Goal: Entertainment & Leisure: Consume media (video, audio)

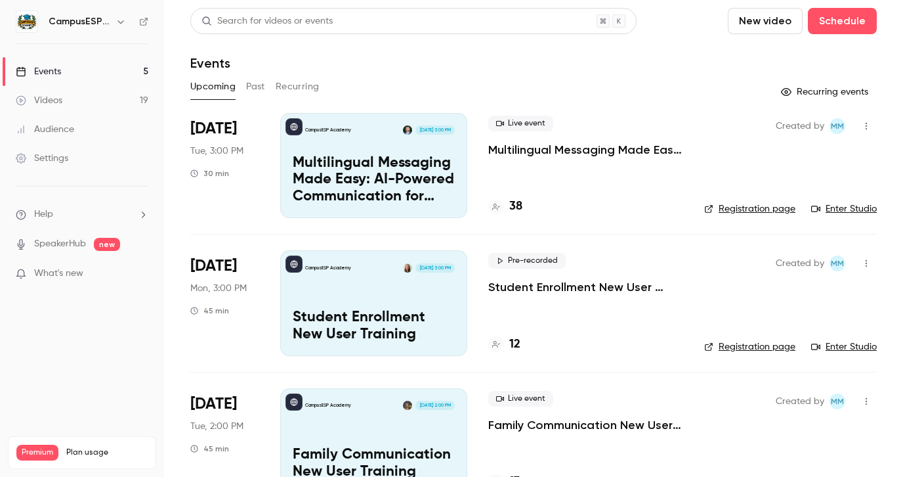
scroll to position [3, 0]
click at [255, 84] on button "Past" at bounding box center [255, 86] width 19 height 21
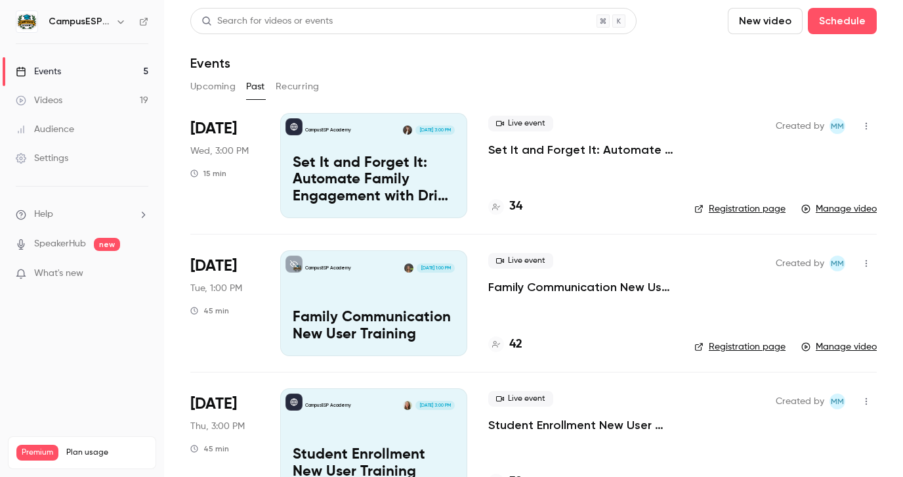
click at [393, 178] on p "Set It and Forget It: Automate Family Engagement with Drip Text Messages" at bounding box center [374, 180] width 162 height 51
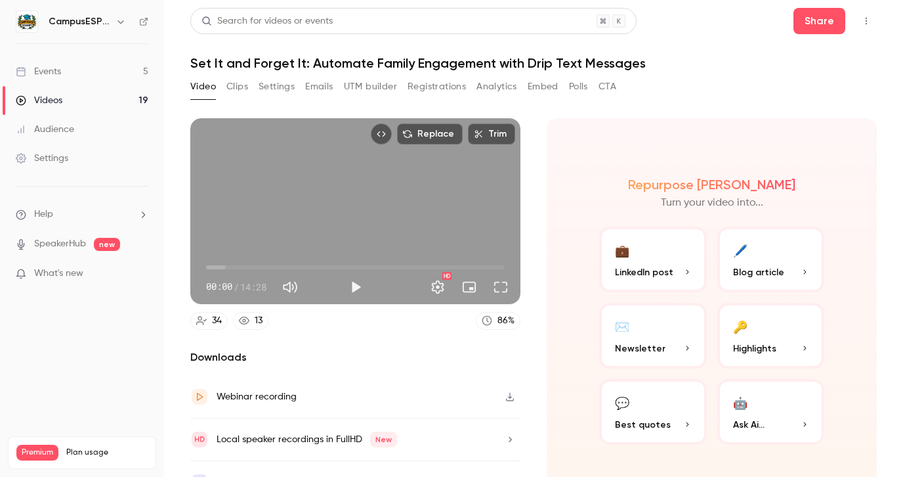
click at [507, 78] on button "Analytics" at bounding box center [497, 86] width 41 height 21
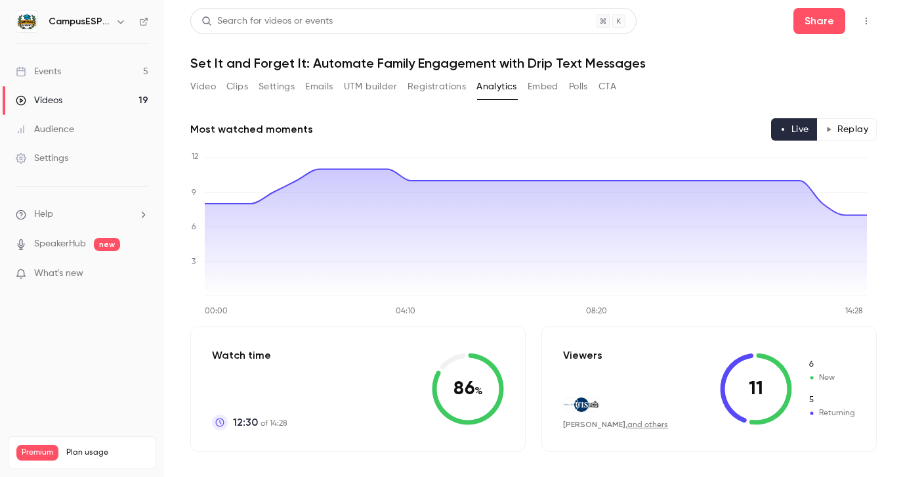
click at [209, 87] on button "Video" at bounding box center [203, 86] width 26 height 21
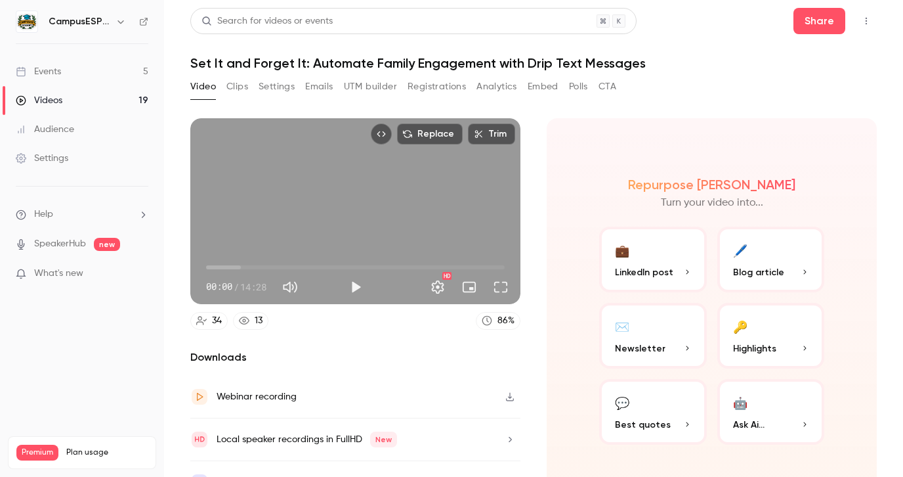
click at [361, 284] on button "Play" at bounding box center [356, 287] width 26 height 26
click at [498, 280] on button "Full screen" at bounding box center [501, 287] width 26 height 26
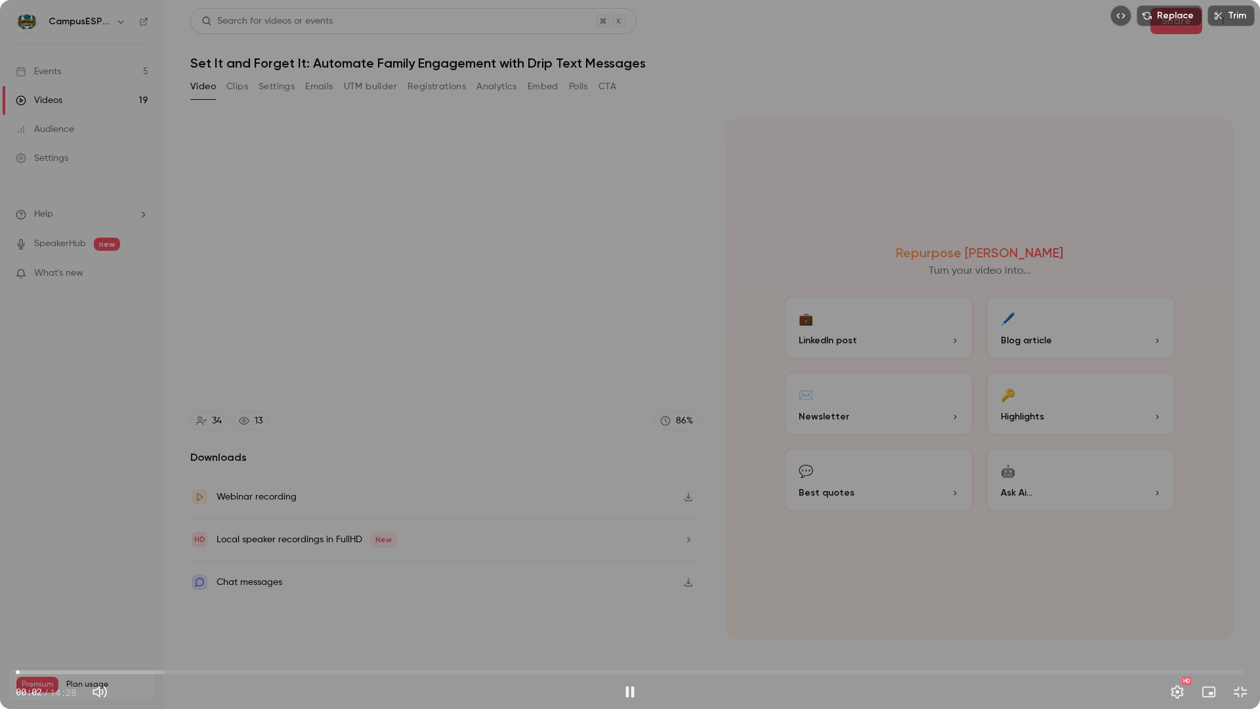
click at [574, 476] on div "Replace Trim 00:02 00:02 / 14:28 HD" at bounding box center [630, 354] width 1260 height 709
drag, startPoint x: 32, startPoint y: 670, endPoint x: 57, endPoint y: 673, distance: 25.3
click at [33, 476] on span "00:11" at bounding box center [630, 672] width 1229 height 21
click at [96, 476] on span "00:12" at bounding box center [630, 672] width 1229 height 21
click at [175, 476] on span "01:52" at bounding box center [630, 672] width 1229 height 21
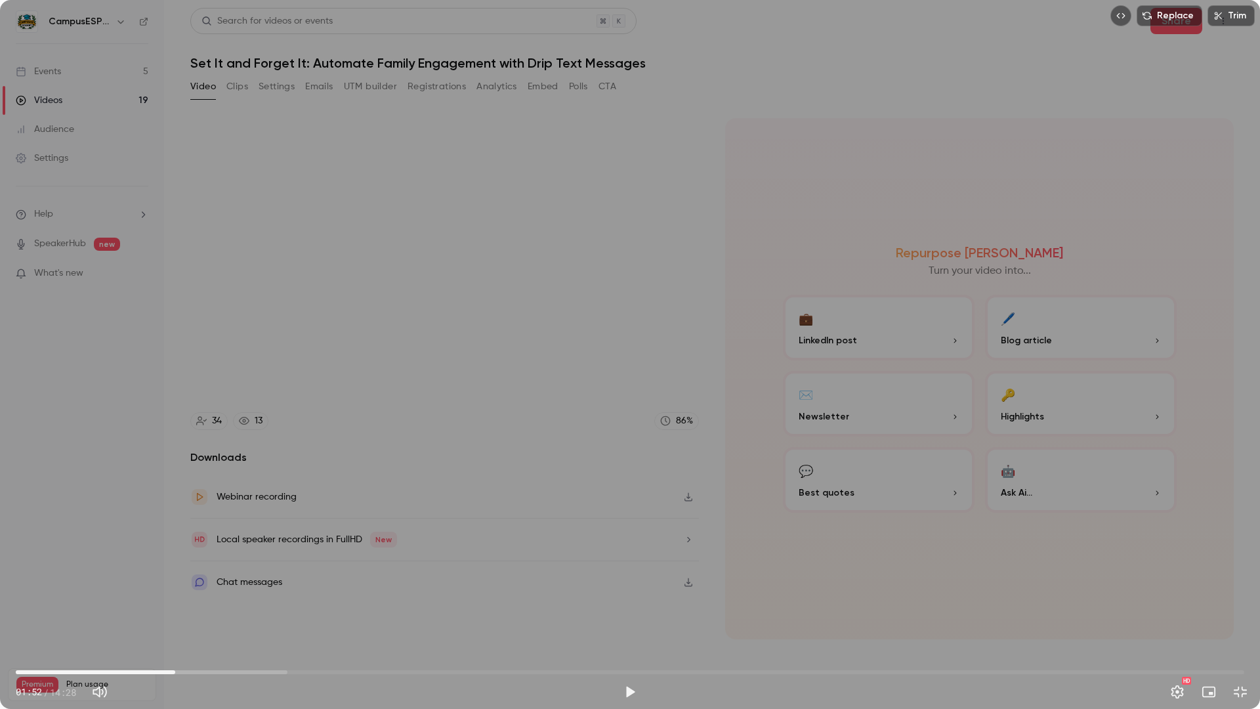
drag, startPoint x: 241, startPoint y: 676, endPoint x: 274, endPoint y: 676, distance: 33.5
click at [241, 476] on span "01:52" at bounding box center [630, 672] width 1229 height 21
click at [309, 476] on span "02:39" at bounding box center [630, 672] width 1229 height 21
click at [366, 476] on span "04:07" at bounding box center [630, 672] width 1229 height 21
click at [385, 476] on span "04:21" at bounding box center [630, 672] width 1229 height 21
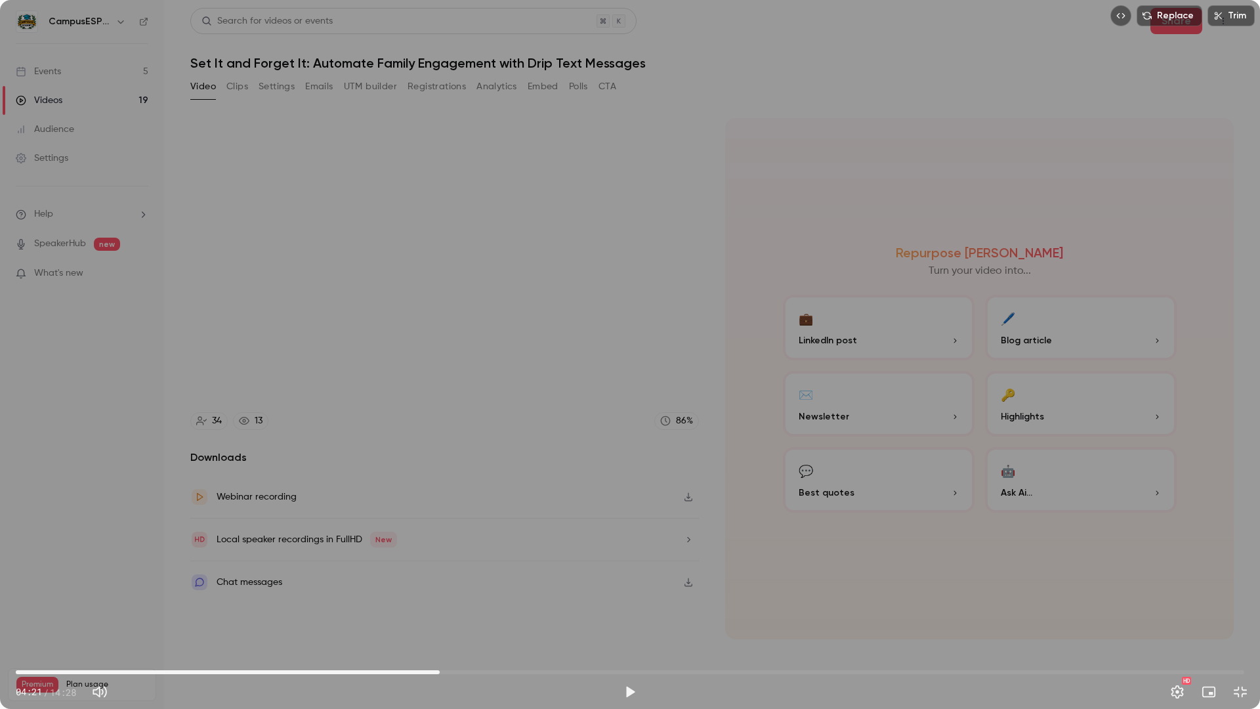
click at [440, 476] on span "04:59" at bounding box center [630, 672] width 1229 height 21
click at [507, 476] on span "05:47" at bounding box center [630, 672] width 1229 height 21
click at [598, 476] on span "05:47" at bounding box center [630, 672] width 1229 height 21
click at [653, 476] on span "07:30" at bounding box center [630, 672] width 1229 height 21
click at [675, 476] on span "07:30" at bounding box center [630, 672] width 1229 height 21
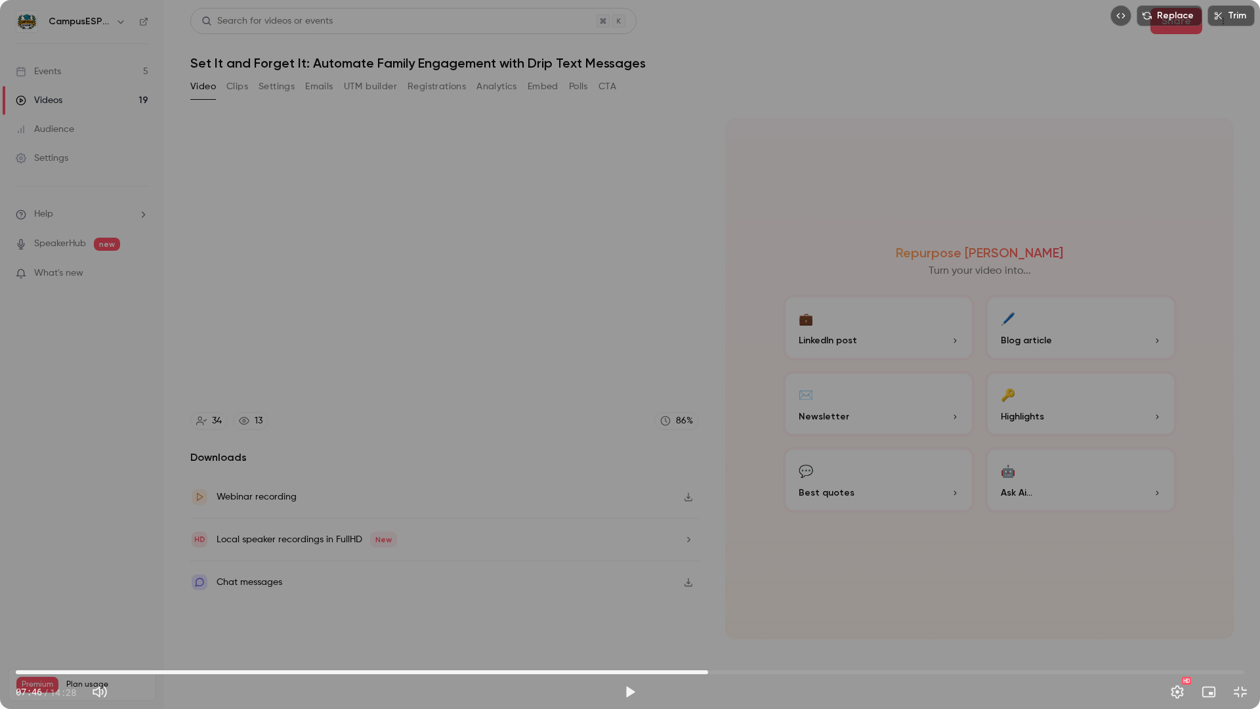
click at [708, 476] on span "08:09" at bounding box center [630, 672] width 1229 height 21
click at [752, 476] on span "08:40" at bounding box center [630, 672] width 1229 height 21
click at [775, 476] on span "08:56" at bounding box center [630, 672] width 1229 height 21
click at [799, 476] on span "09:13" at bounding box center [630, 672] width 1229 height 21
click at [817, 476] on span "09:26" at bounding box center [630, 672] width 1229 height 21
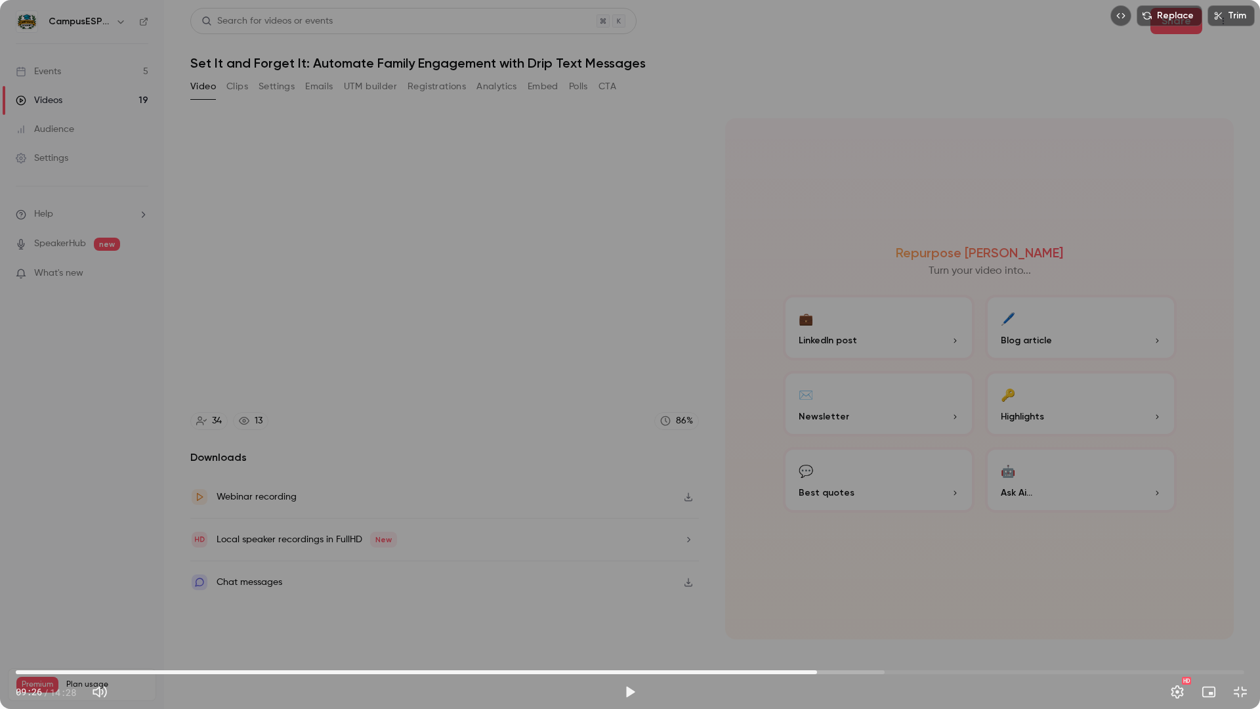
click at [834, 476] on span "09:26" at bounding box center [630, 672] width 1229 height 21
click at [633, 476] on button "Play" at bounding box center [630, 692] width 26 height 26
click at [763, 476] on span "09:41" at bounding box center [630, 672] width 1229 height 21
click at [624, 476] on button "Pause" at bounding box center [630, 692] width 26 height 26
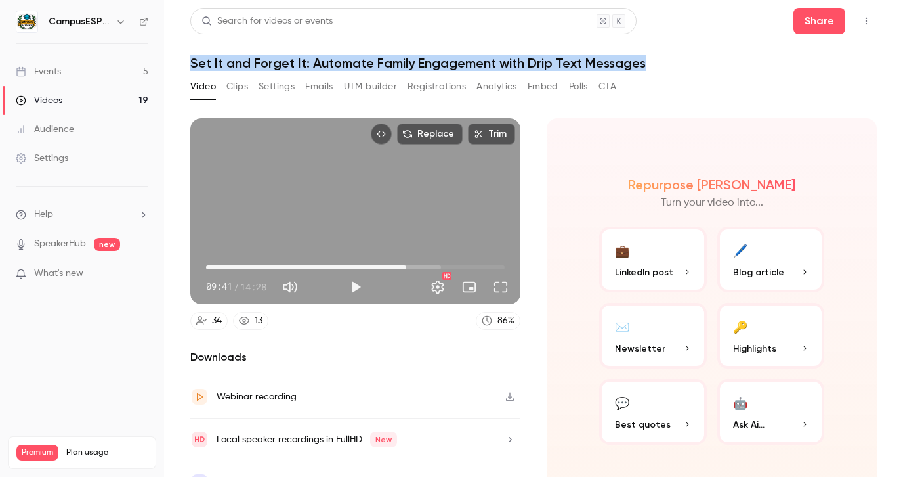
drag, startPoint x: 644, startPoint y: 66, endPoint x: 191, endPoint y: 67, distance: 452.9
click at [191, 67] on h1 "Set It and Forget It: Automate Family Engagement with Drip Text Messages" at bounding box center [533, 63] width 687 height 16
copy h1 "Set It and Forget It: Automate Family Engagement with Drip Text Messages"
click at [798, 27] on button "Share" at bounding box center [820, 21] width 52 height 26
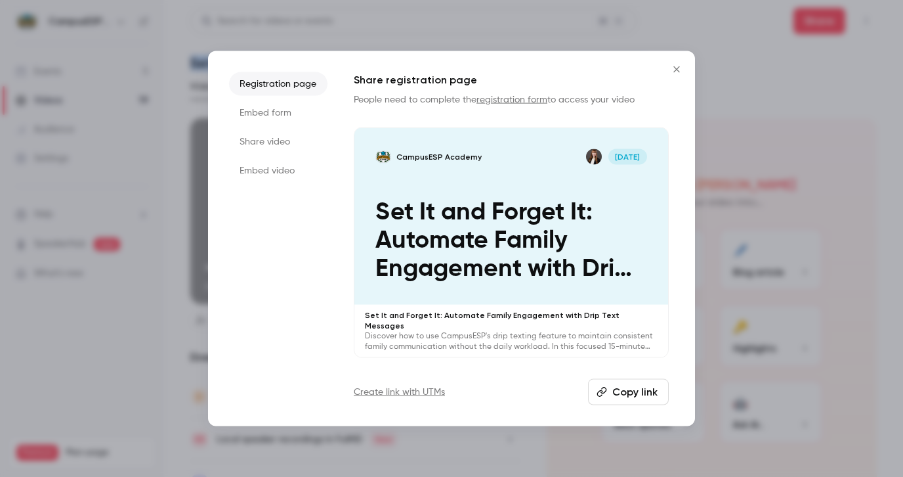
drag, startPoint x: 648, startPoint y: 390, endPoint x: 625, endPoint y: 324, distance: 69.5
click at [648, 389] on button "Copy link" at bounding box center [628, 391] width 81 height 26
click at [677, 72] on icon "Close" at bounding box center [676, 69] width 6 height 6
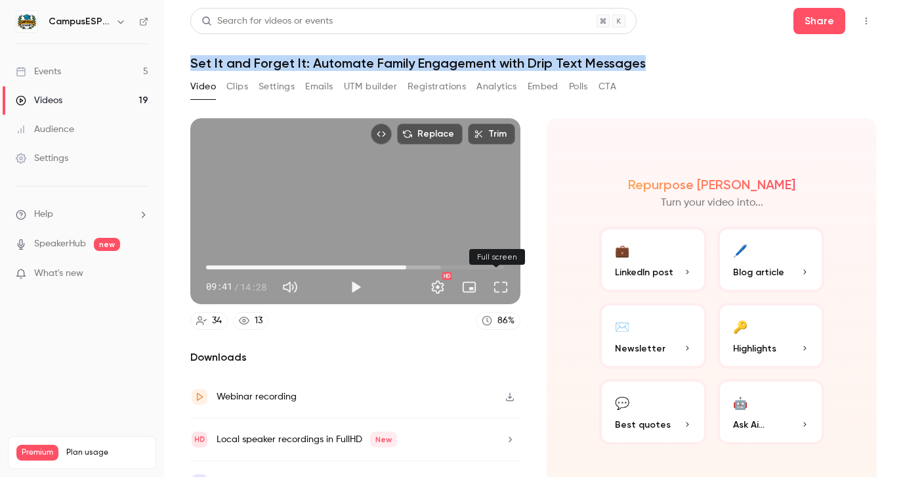
click at [496, 287] on button "Full screen" at bounding box center [501, 287] width 26 height 26
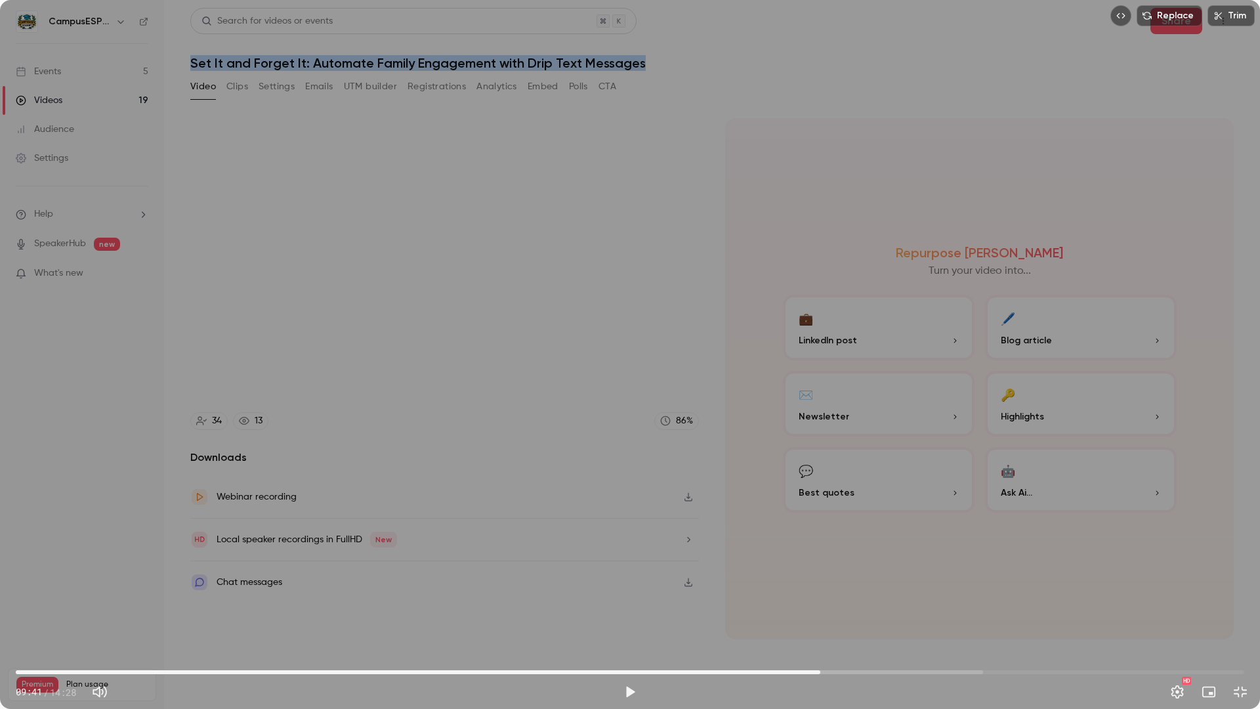
click at [821, 476] on span "09:28" at bounding box center [630, 672] width 1229 height 21
click at [801, 476] on span "09:15" at bounding box center [630, 672] width 1229 height 21
click at [778, 476] on span "09:15" at bounding box center [630, 672] width 1229 height 21
click at [742, 476] on span "08:59" at bounding box center [630, 672] width 1229 height 21
click at [756, 476] on span "08:33" at bounding box center [630, 672] width 1229 height 21
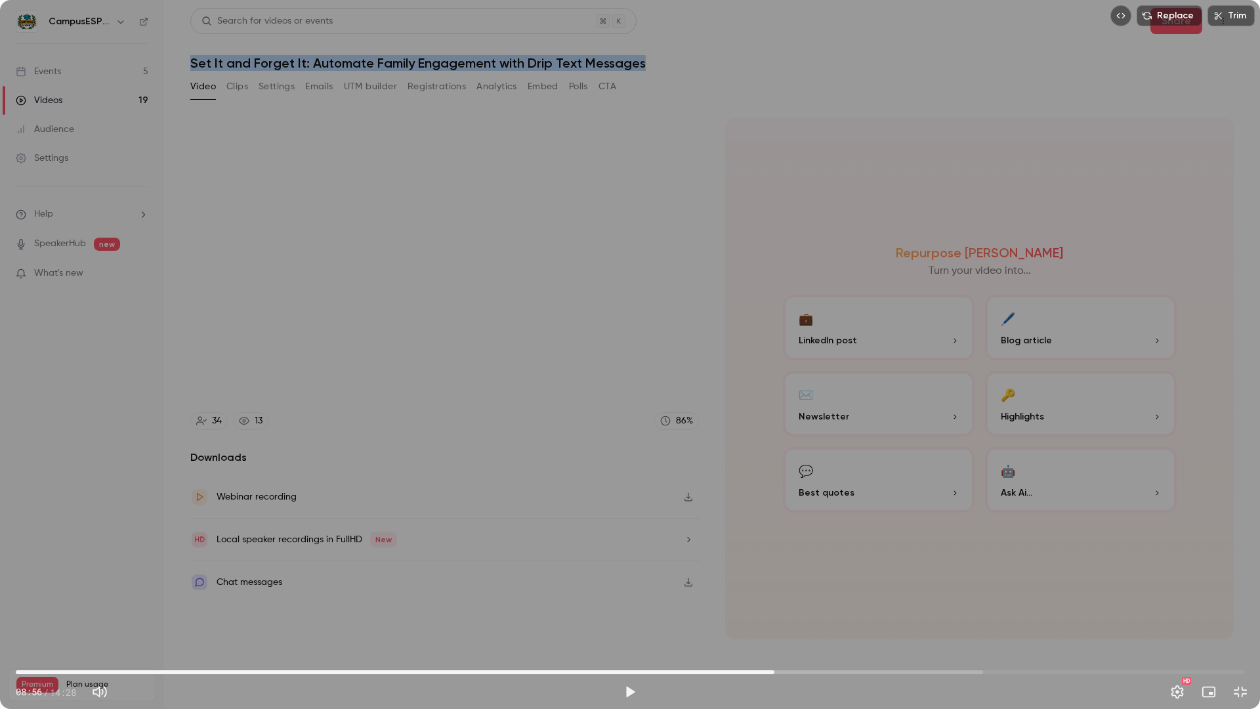
click at [775, 476] on span "08:56" at bounding box center [630, 672] width 1229 height 21
click at [782, 476] on span "08:56" at bounding box center [630, 672] width 1229 height 21
click at [790, 476] on span "09:06" at bounding box center [630, 672] width 1229 height 21
click at [798, 476] on span "09:06" at bounding box center [630, 672] width 1229 height 21
click at [800, 476] on span "09:12" at bounding box center [798, 672] width 4 height 4
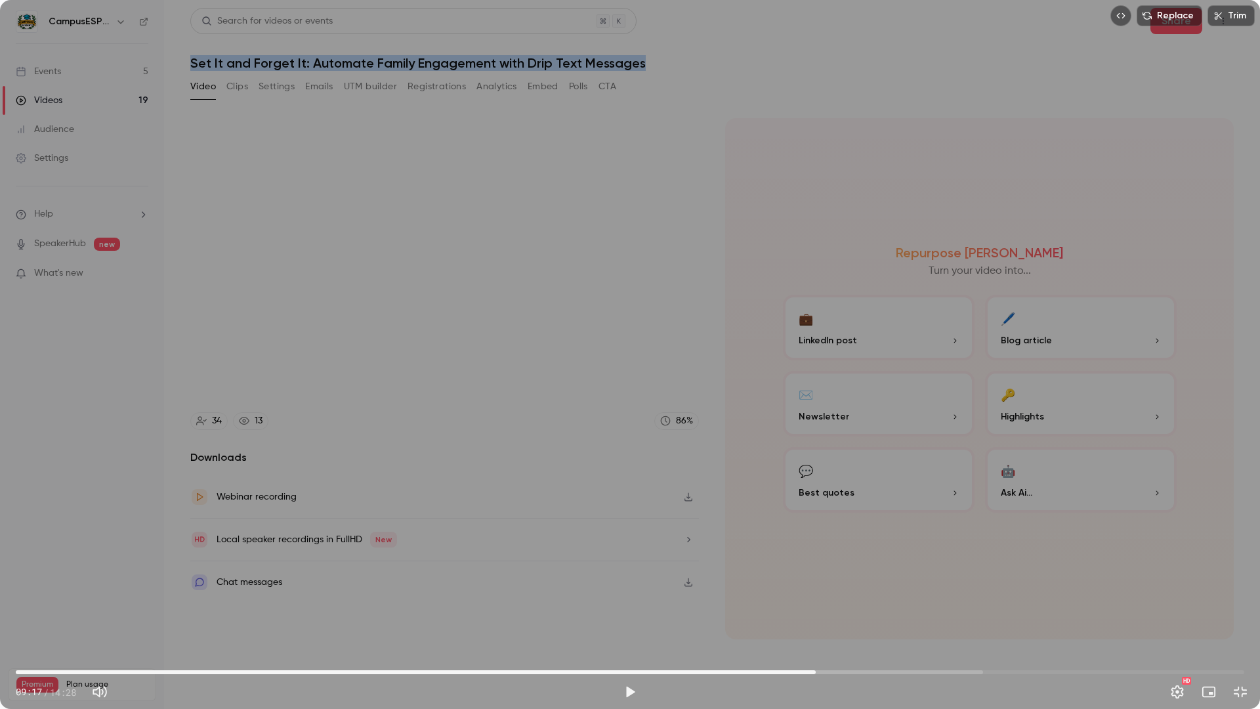
click at [816, 476] on span "09:25" at bounding box center [630, 672] width 1229 height 21
click at [629, 476] on button "Play" at bounding box center [630, 692] width 26 height 26
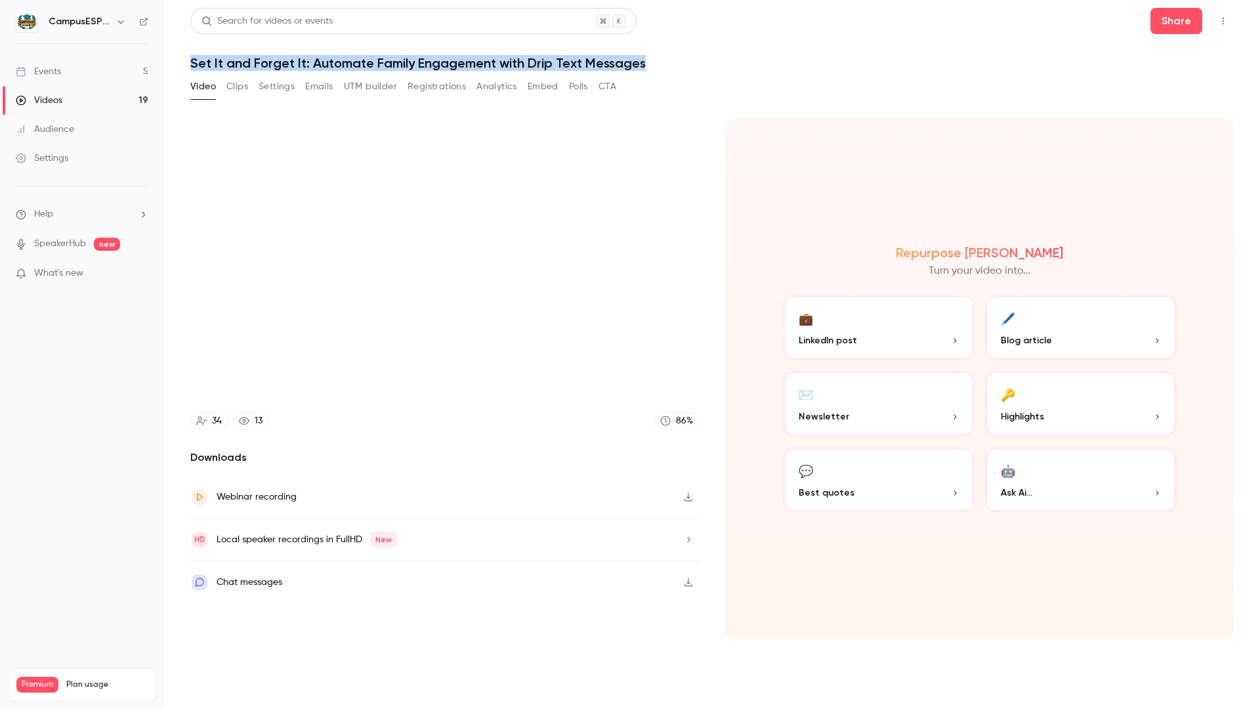
type input "*****"
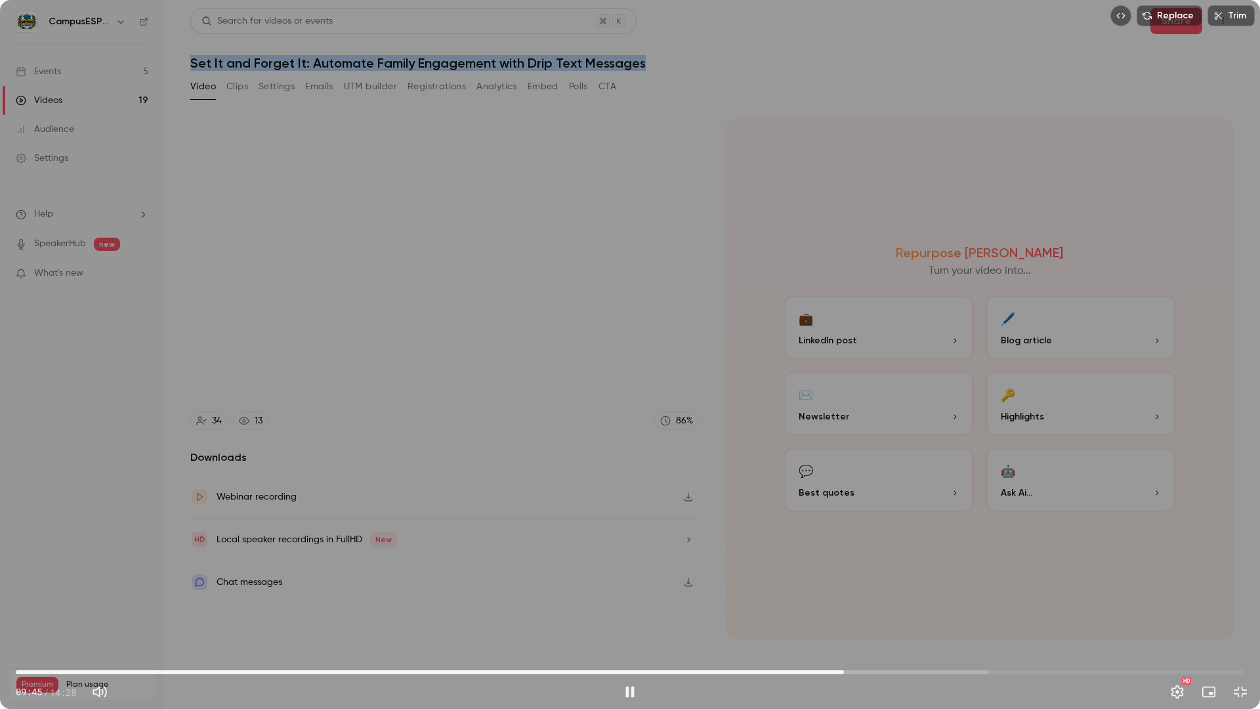
click at [813, 476] on span "09:45" at bounding box center [630, 672] width 1229 height 21
click at [633, 476] on button "Pause" at bounding box center [630, 692] width 26 height 26
type input "*****"
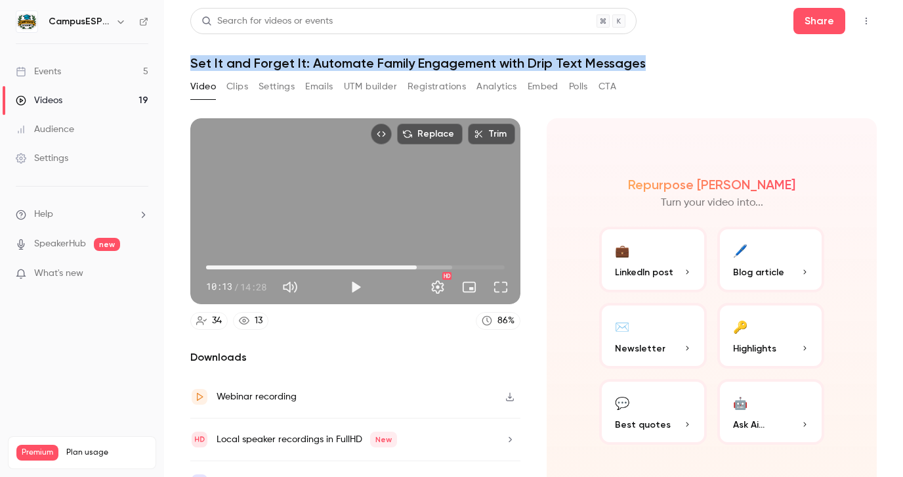
click at [69, 70] on link "Events 5" at bounding box center [82, 71] width 164 height 29
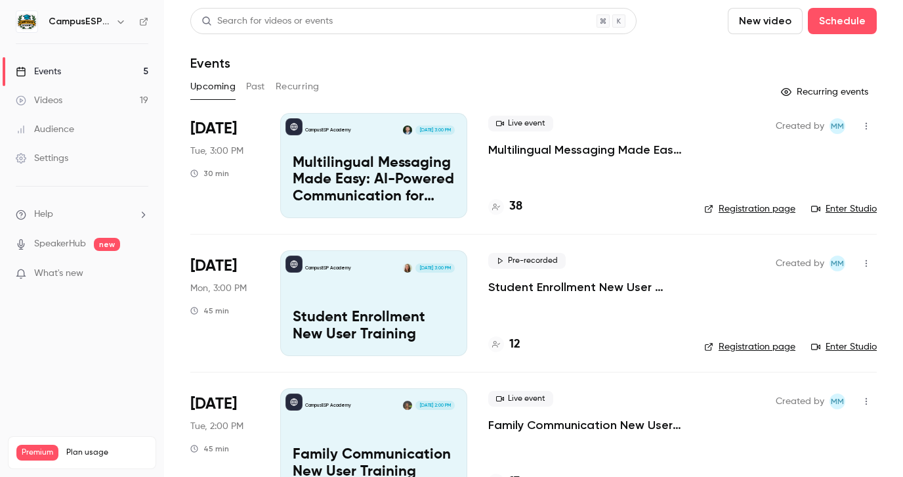
click at [249, 93] on button "Past" at bounding box center [255, 86] width 19 height 21
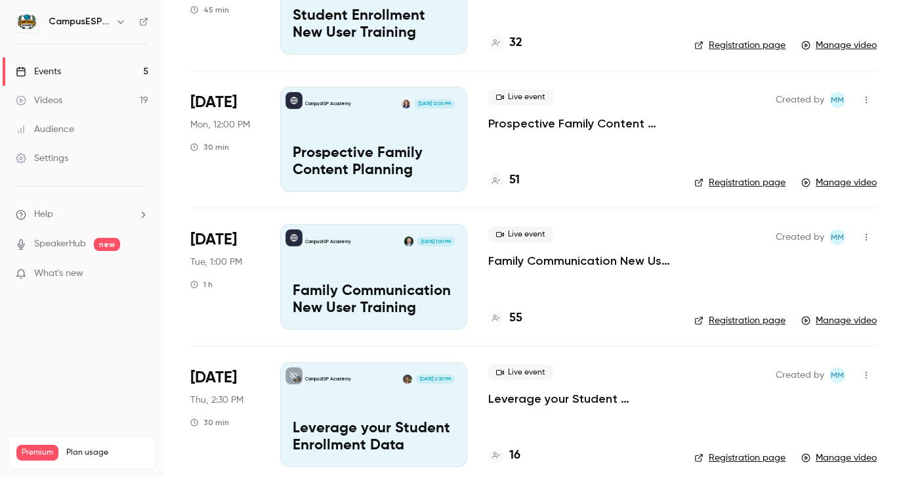
scroll to position [375, 0]
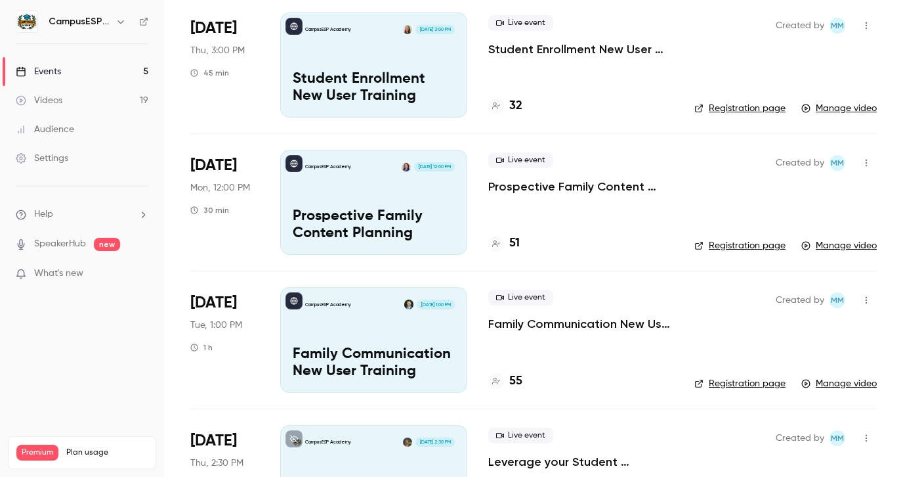
click at [399, 194] on div "CampusESP Academy [DATE] 12:00 PM Prospective Family Content Planning" at bounding box center [373, 202] width 187 height 105
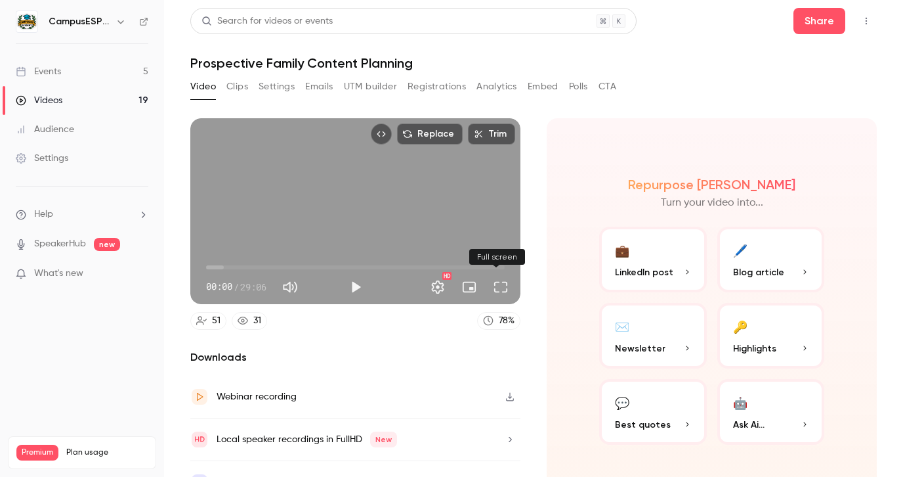
click at [498, 286] on button "Full screen" at bounding box center [501, 287] width 26 height 26
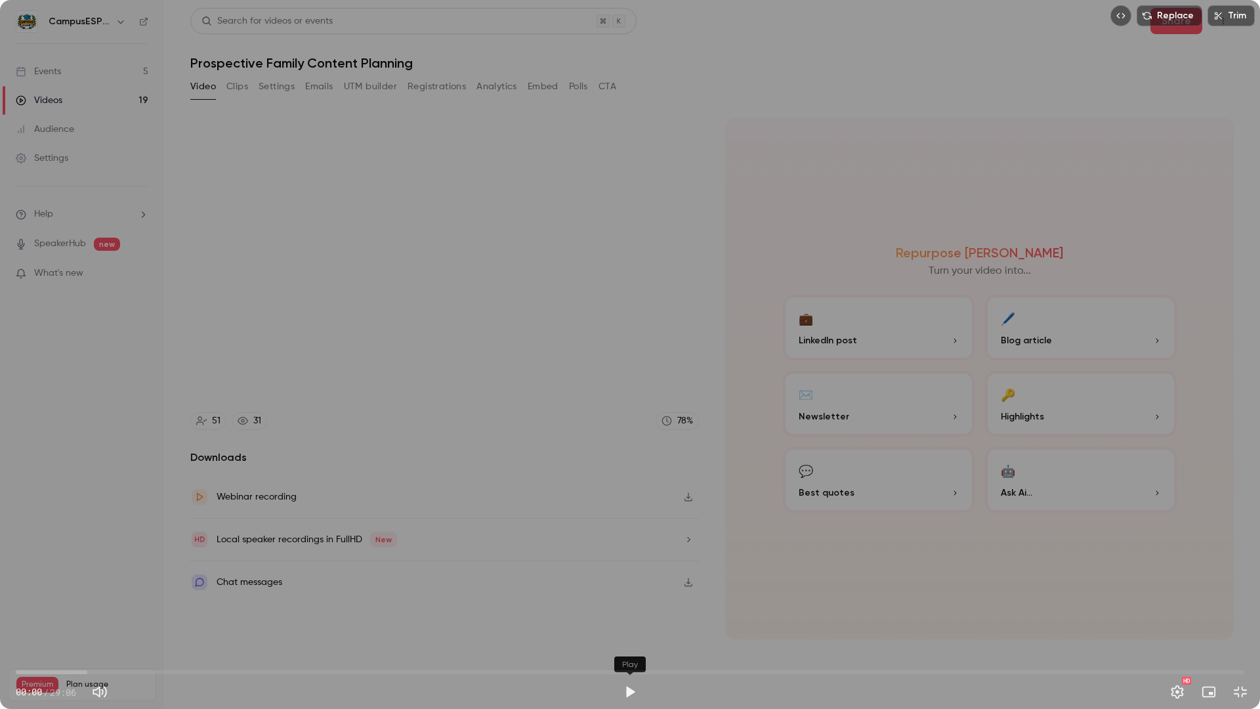
click at [629, 476] on button "Play" at bounding box center [630, 692] width 26 height 26
click at [110, 476] on div "00:00 00:00 / 29:06 HD" at bounding box center [630, 681] width 1260 height 55
click at [112, 476] on span "02:16" at bounding box center [630, 672] width 1229 height 21
click at [218, 476] on span "02:16" at bounding box center [630, 672] width 1229 height 21
click at [267, 476] on div "04:48 / 29:06" at bounding box center [316, 691] width 601 height 21
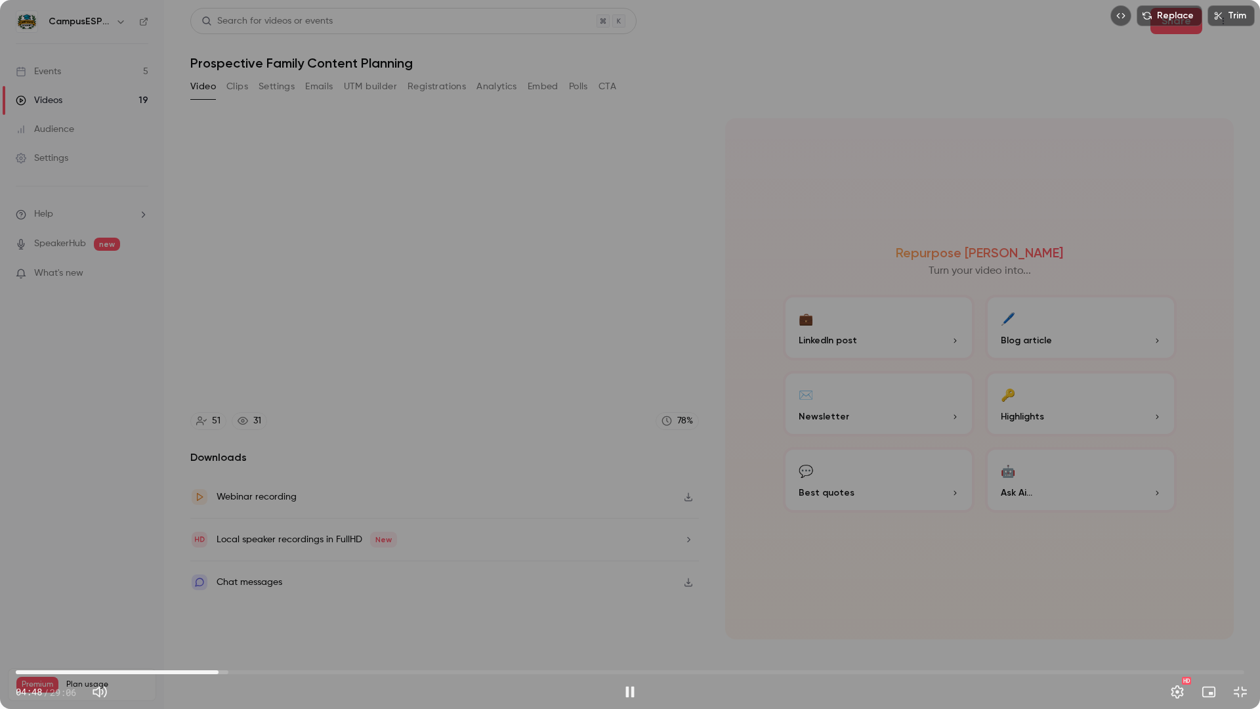
click at [282, 476] on span "04:48" at bounding box center [630, 672] width 1229 height 21
click at [322, 476] on span "06:19" at bounding box center [630, 672] width 1229 height 21
click at [380, 476] on span "07:15" at bounding box center [630, 672] width 1229 height 21
click at [419, 476] on span "09:33" at bounding box center [630, 672] width 1229 height 21
click at [459, 476] on span "09:34" at bounding box center [630, 672] width 1229 height 21
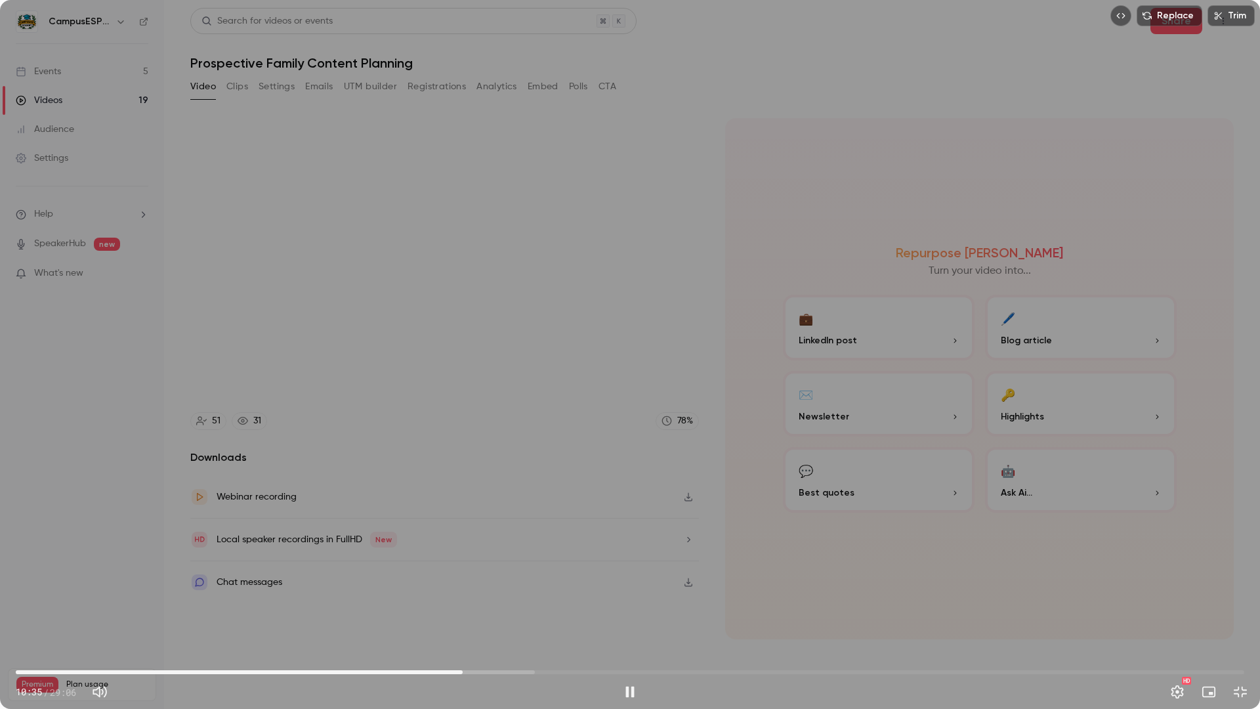
click at [496, 476] on span "10:35" at bounding box center [630, 672] width 1229 height 21
click at [528, 476] on span "11:25" at bounding box center [630, 672] width 1229 height 21
click at [568, 476] on span "13:05" at bounding box center [630, 672] width 1229 height 21
click at [587, 476] on span "13:06" at bounding box center [630, 672] width 1229 height 21
click at [622, 476] on span "13:32" at bounding box center [630, 672] width 1229 height 21
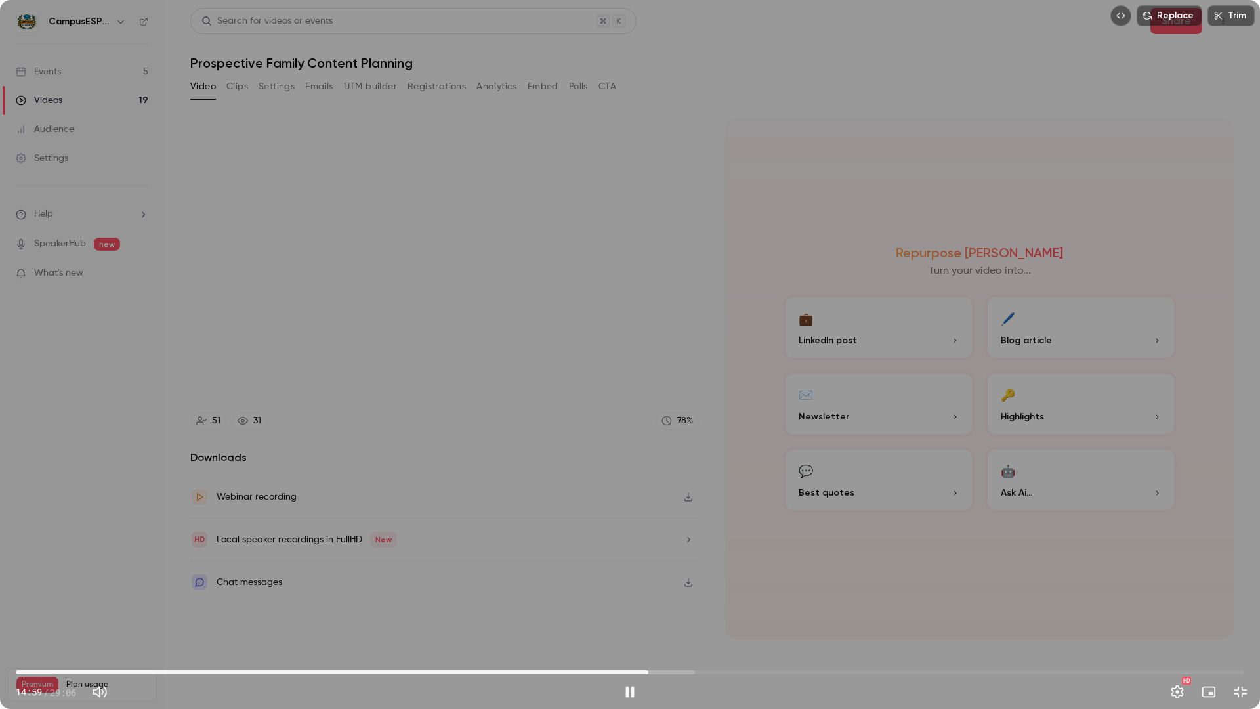
click at [649, 476] on span "14:59" at bounding box center [630, 672] width 1229 height 21
click at [685, 476] on span "15:00" at bounding box center [630, 672] width 1229 height 21
click at [707, 476] on span "15:52" at bounding box center [630, 672] width 1229 height 21
click at [740, 476] on span "16:23" at bounding box center [630, 672] width 1229 height 21
click at [765, 476] on span "17:44" at bounding box center [630, 672] width 1229 height 21
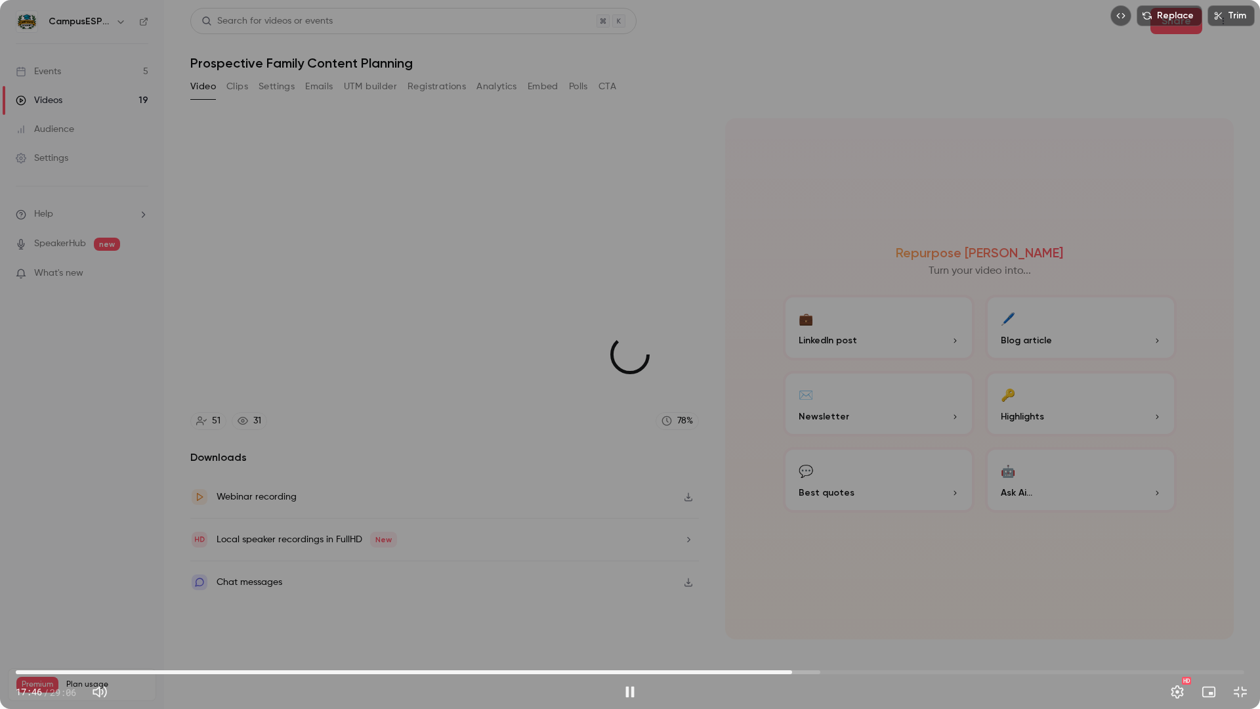
click at [792, 476] on span "18:23" at bounding box center [630, 672] width 1229 height 21
click at [807, 476] on span "18:44" at bounding box center [630, 672] width 1229 height 21
click at [828, 476] on span "18:44" at bounding box center [630, 672] width 1229 height 21
click at [853, 476] on span "19:15" at bounding box center [630, 672] width 1229 height 21
click at [882, 476] on span "19:51" at bounding box center [630, 672] width 1229 height 21
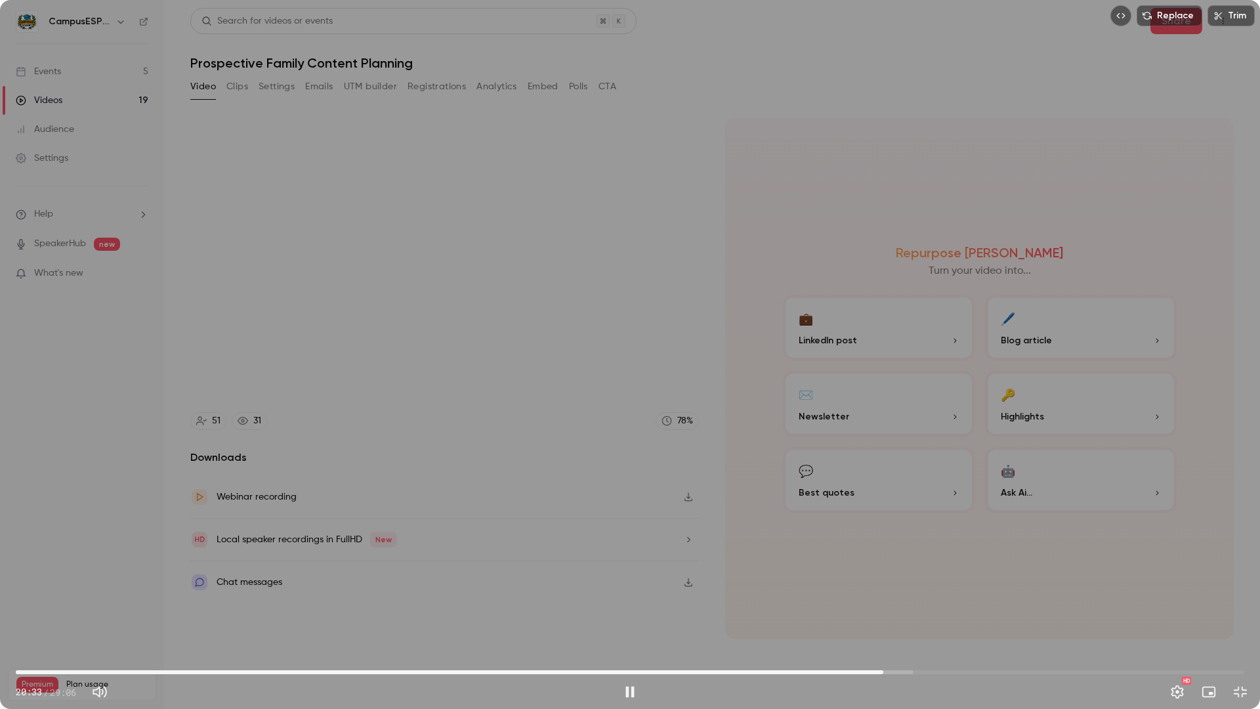
click at [902, 476] on span "20:33" at bounding box center [630, 672] width 1229 height 21
click at [903, 476] on span "21:00" at bounding box center [630, 672] width 1229 height 21
click at [903, 476] on span "22:01" at bounding box center [630, 672] width 1229 height 21
click at [903, 476] on span "22:02" at bounding box center [630, 672] width 1229 height 21
click at [903, 476] on span "21:48" at bounding box center [630, 672] width 1229 height 21
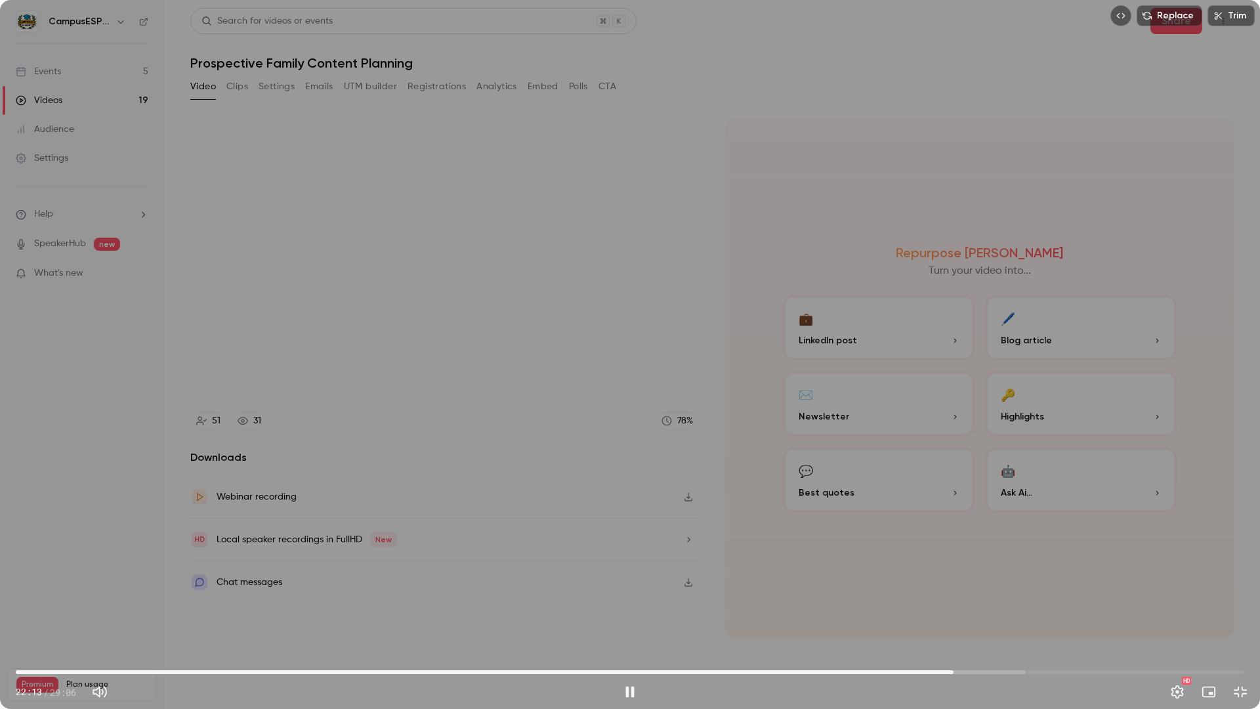
click at [903, 476] on span "22:13" at bounding box center [630, 672] width 1229 height 21
click at [903, 476] on span "22:55" at bounding box center [630, 672] width 1229 height 21
click at [903, 476] on span "22:57" at bounding box center [630, 672] width 1229 height 21
click at [903, 476] on span "23:42" at bounding box center [630, 672] width 1229 height 21
click at [903, 476] on span "23:43" at bounding box center [630, 672] width 1229 height 21
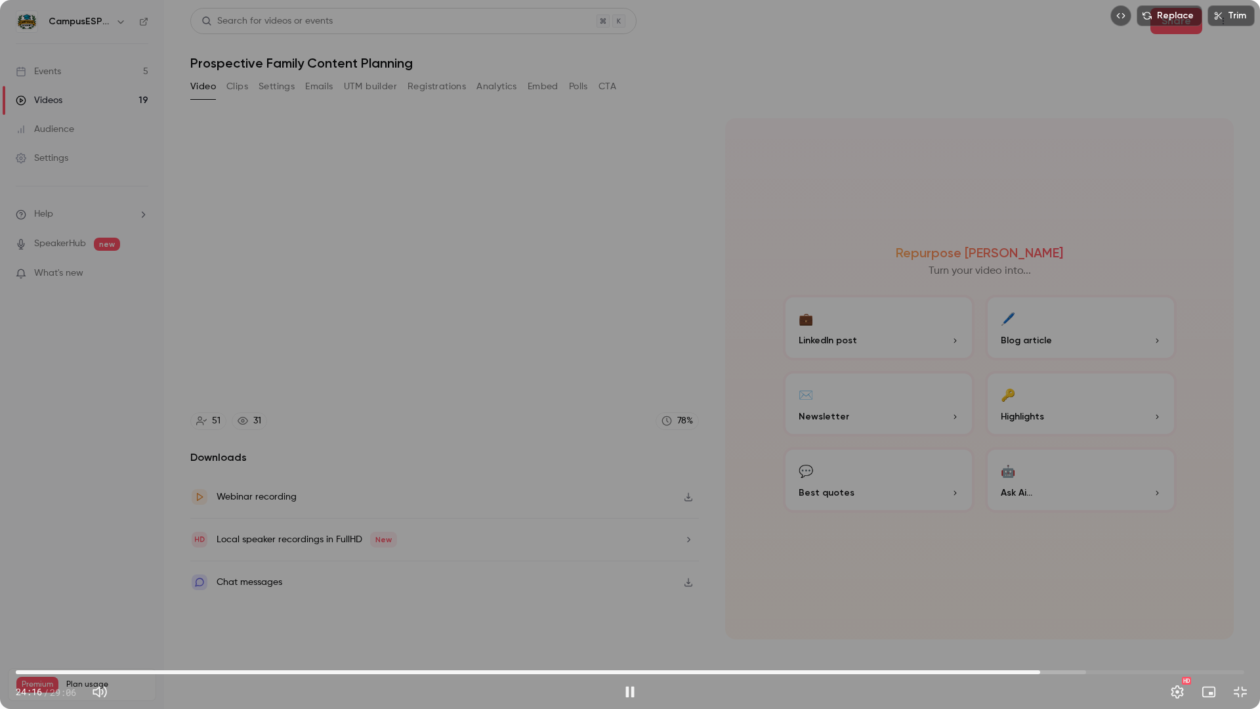
click at [903, 476] on span "24:16" at bounding box center [630, 672] width 1229 height 21
click at [903, 476] on span "24:17" at bounding box center [630, 672] width 1229 height 21
click at [903, 476] on span "24:42" at bounding box center [630, 672] width 1229 height 21
click at [903, 476] on span "25:19" at bounding box center [630, 672] width 1229 height 21
click at [903, 476] on span "25:23" at bounding box center [630, 672] width 1229 height 21
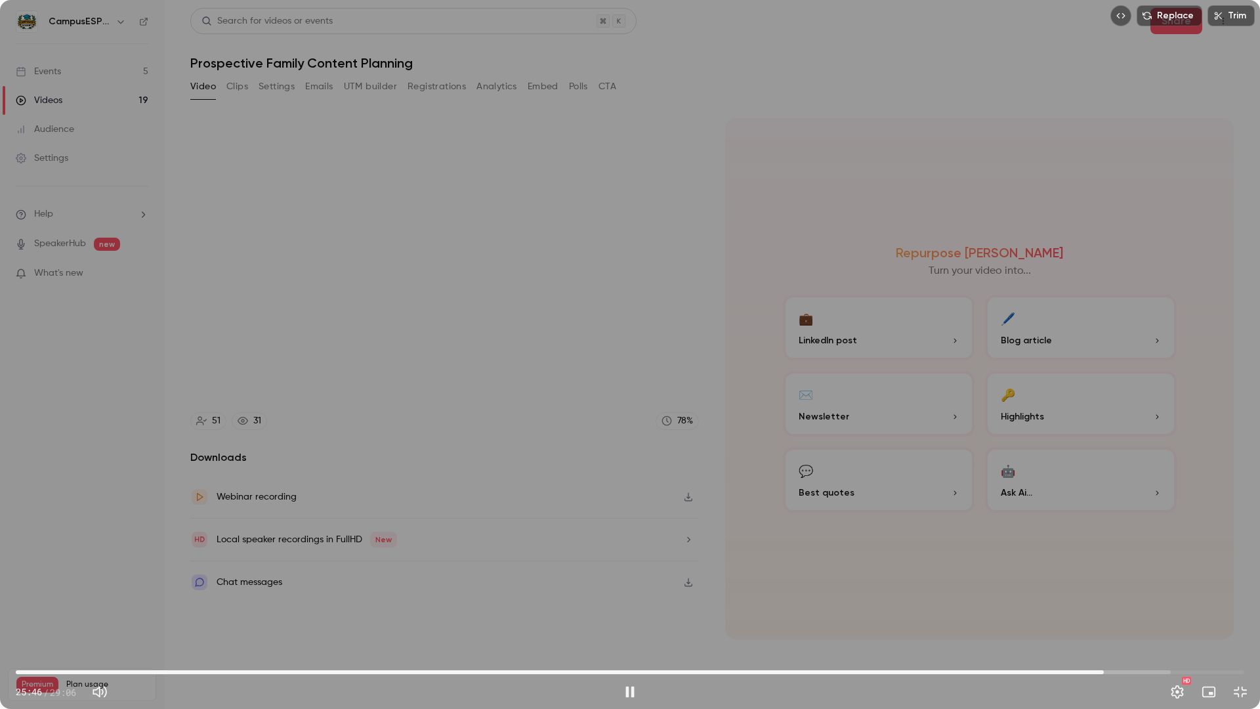
click at [903, 476] on span "25:46" at bounding box center [630, 672] width 1229 height 21
click at [903, 476] on span "26:02" at bounding box center [630, 672] width 1229 height 21
click at [903, 476] on span "26:41" at bounding box center [630, 672] width 1229 height 21
click at [903, 476] on span "26:43" at bounding box center [1143, 672] width 4 height 4
click at [903, 476] on span "26:49" at bounding box center [630, 672] width 1229 height 21
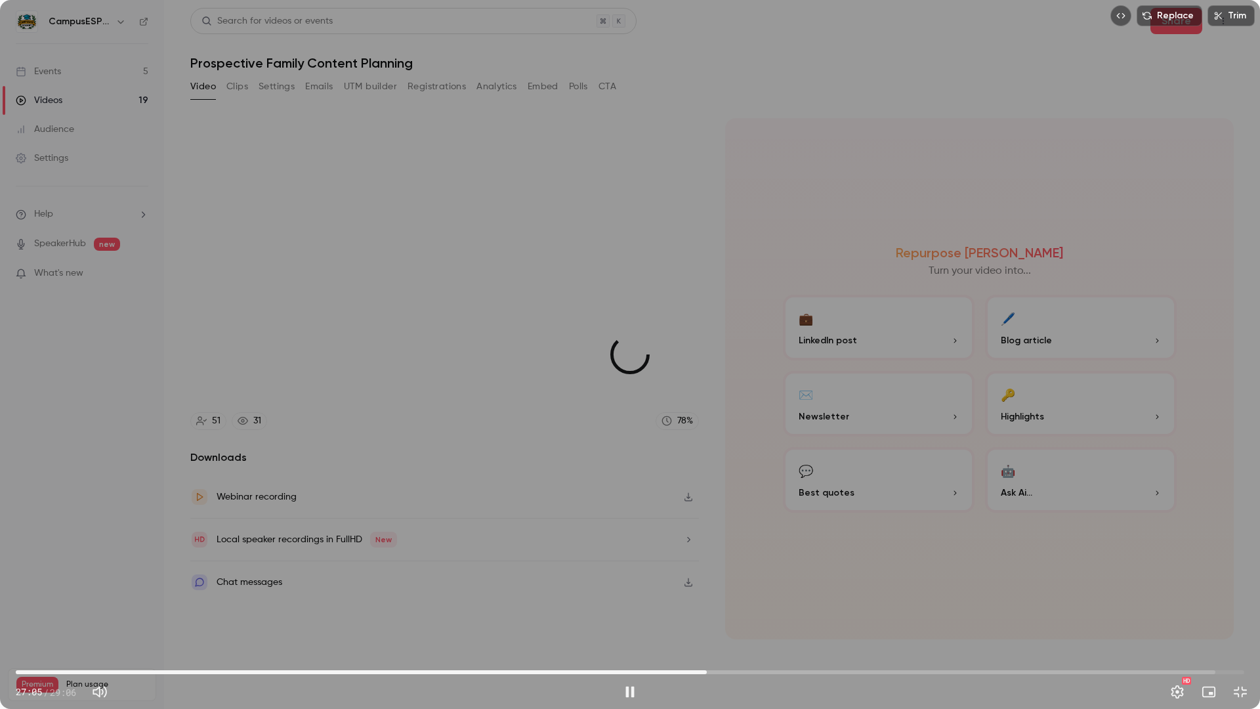
click at [707, 476] on span "16:22" at bounding box center [630, 672] width 1229 height 21
click at [753, 476] on span "16:23" at bounding box center [630, 672] width 1229 height 21
click at [767, 476] on span "17:31" at bounding box center [630, 672] width 1229 height 21
click at [706, 476] on span "16:20" at bounding box center [630, 672] width 1229 height 21
click at [676, 476] on span "16:21" at bounding box center [630, 672] width 1229 height 21
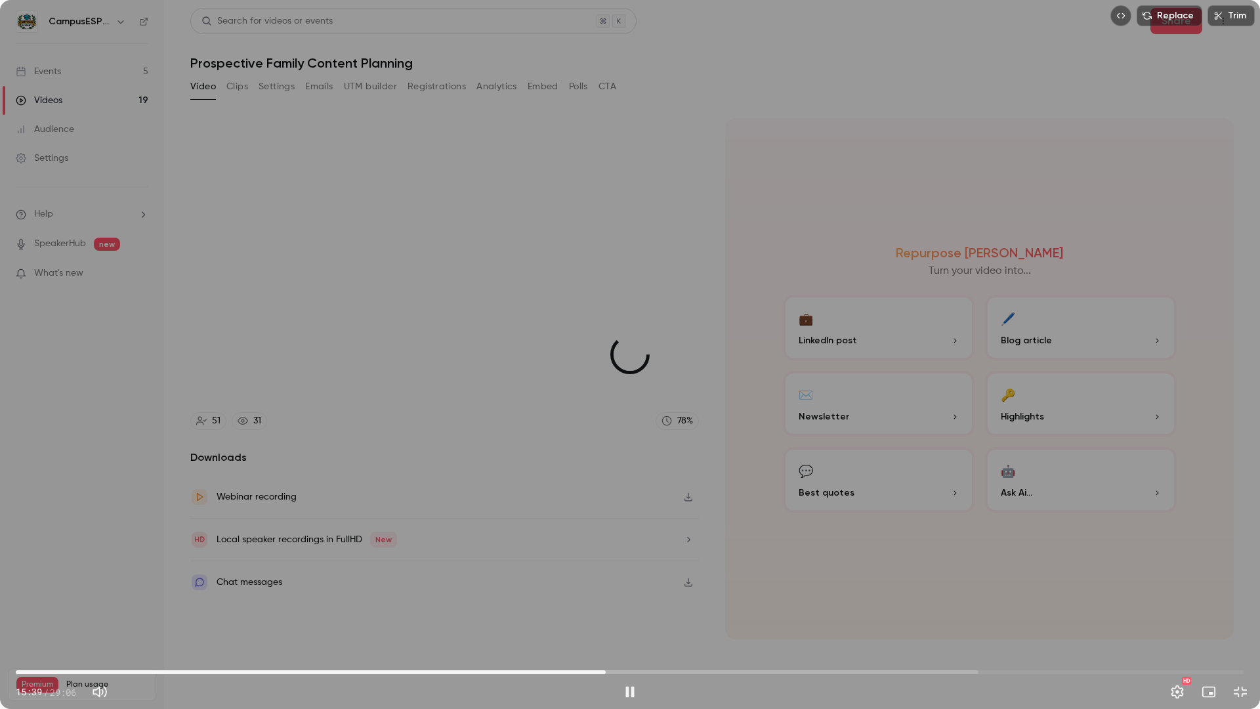
click at [606, 476] on span "13:58" at bounding box center [630, 672] width 1229 height 21
click at [513, 476] on span "14:03" at bounding box center [630, 672] width 1229 height 21
click at [475, 476] on span "10:53" at bounding box center [630, 672] width 1229 height 21
click at [419, 476] on span "10:53" at bounding box center [630, 672] width 1229 height 21
click at [631, 476] on button "Pause" at bounding box center [630, 692] width 26 height 26
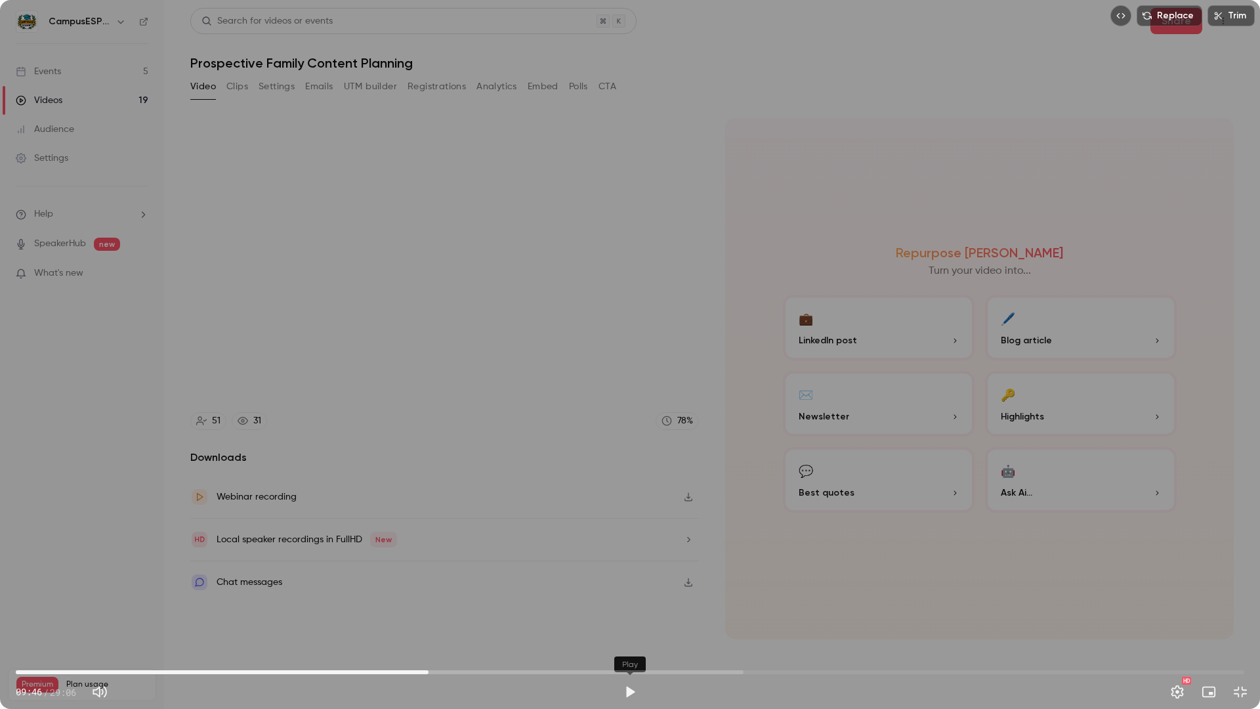
click at [633, 476] on button "Play" at bounding box center [630, 692] width 26 height 26
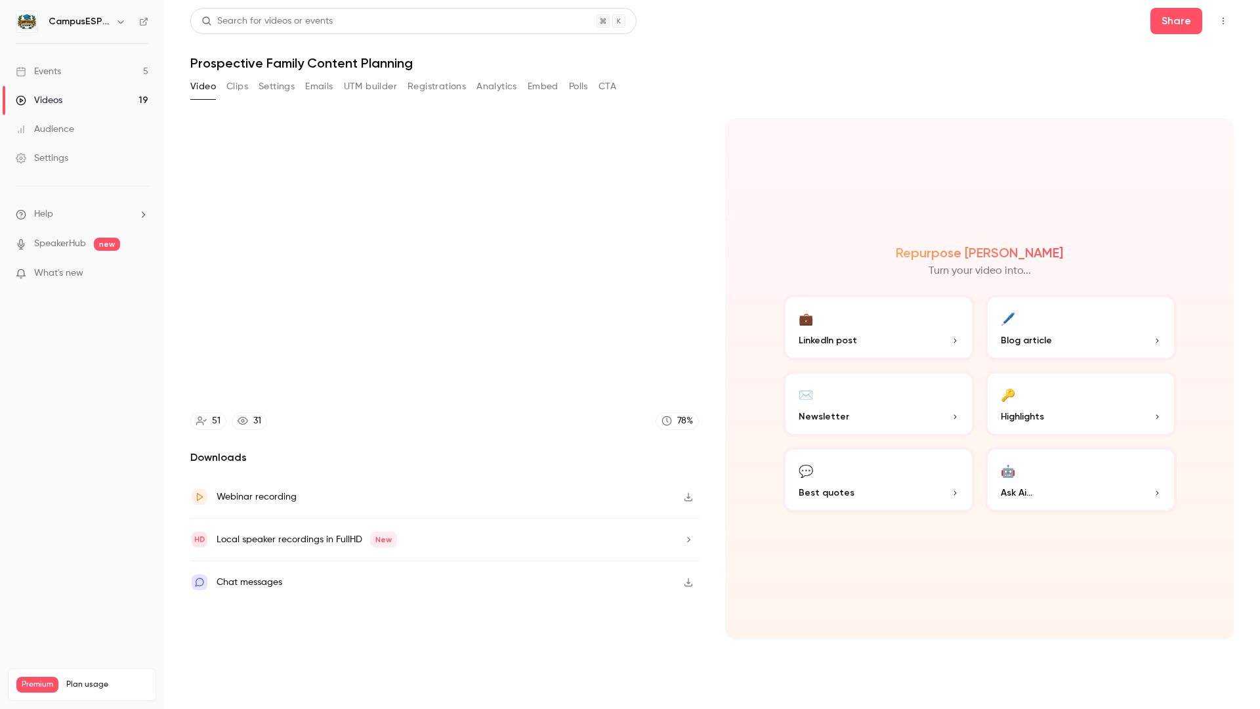
type input "*****"
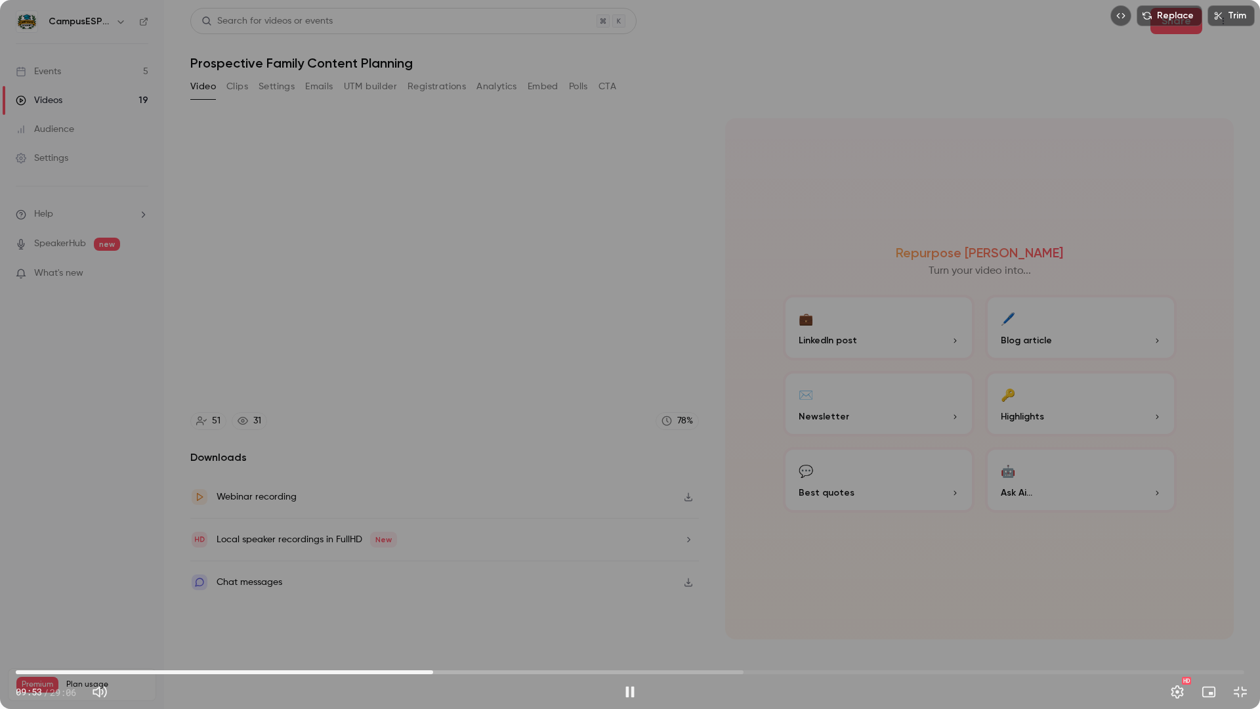
click at [433, 476] on span "09:53" at bounding box center [630, 672] width 1229 height 21
click at [382, 476] on span "08:40" at bounding box center [630, 672] width 1229 height 21
click at [391, 476] on span "08:41" at bounding box center [630, 672] width 1229 height 21
click at [403, 476] on span "09:10" at bounding box center [630, 672] width 1229 height 21
click at [416, 476] on span "09:28" at bounding box center [630, 672] width 1229 height 21
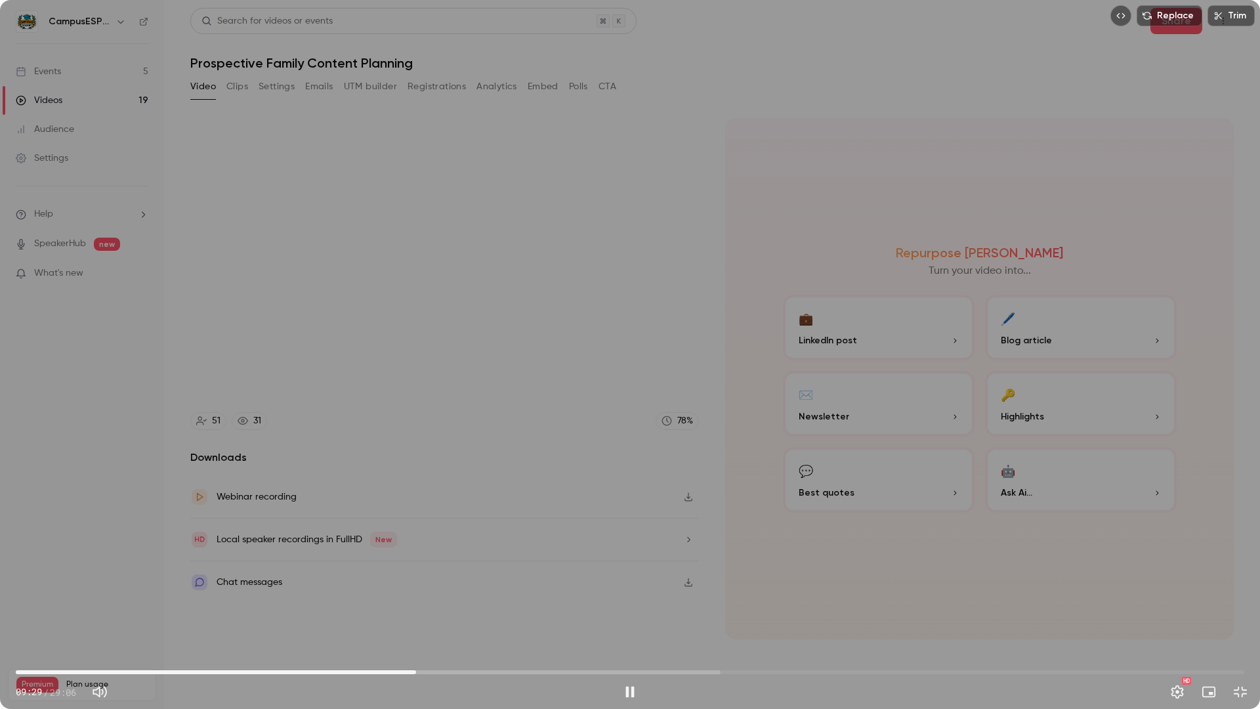
click at [427, 476] on span "09:29" at bounding box center [630, 672] width 1229 height 21
click at [366, 476] on span "10:48" at bounding box center [630, 672] width 1229 height 21
click at [312, 476] on span "08:20" at bounding box center [630, 672] width 1229 height 21
click at [242, 476] on span "05:21" at bounding box center [630, 672] width 1229 height 21
click at [224, 476] on span "04:56" at bounding box center [630, 672] width 1229 height 21
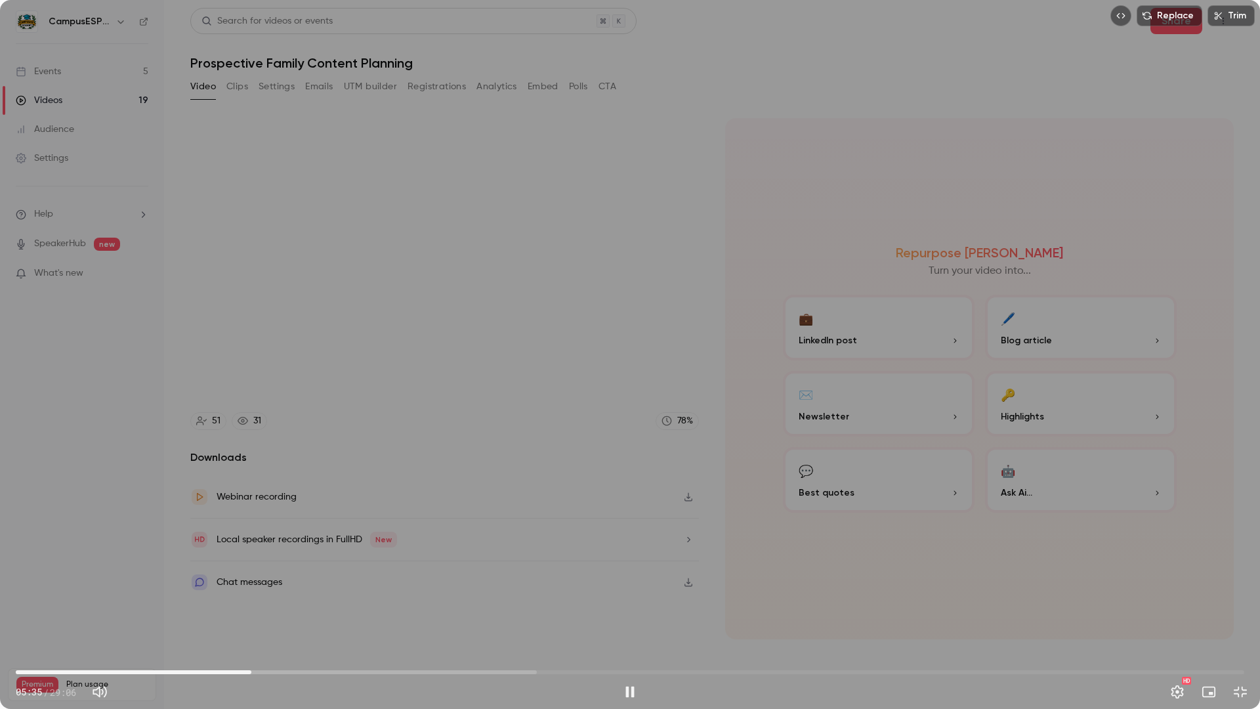
click at [251, 476] on span "05:35" at bounding box center [630, 672] width 1229 height 21
click at [298, 476] on span "06:41" at bounding box center [630, 672] width 1229 height 21
click at [328, 476] on span "07:24" at bounding box center [630, 672] width 1229 height 21
click at [320, 476] on span "07:12" at bounding box center [630, 672] width 1229 height 21
click at [328, 476] on span "07:12" at bounding box center [630, 672] width 1229 height 21
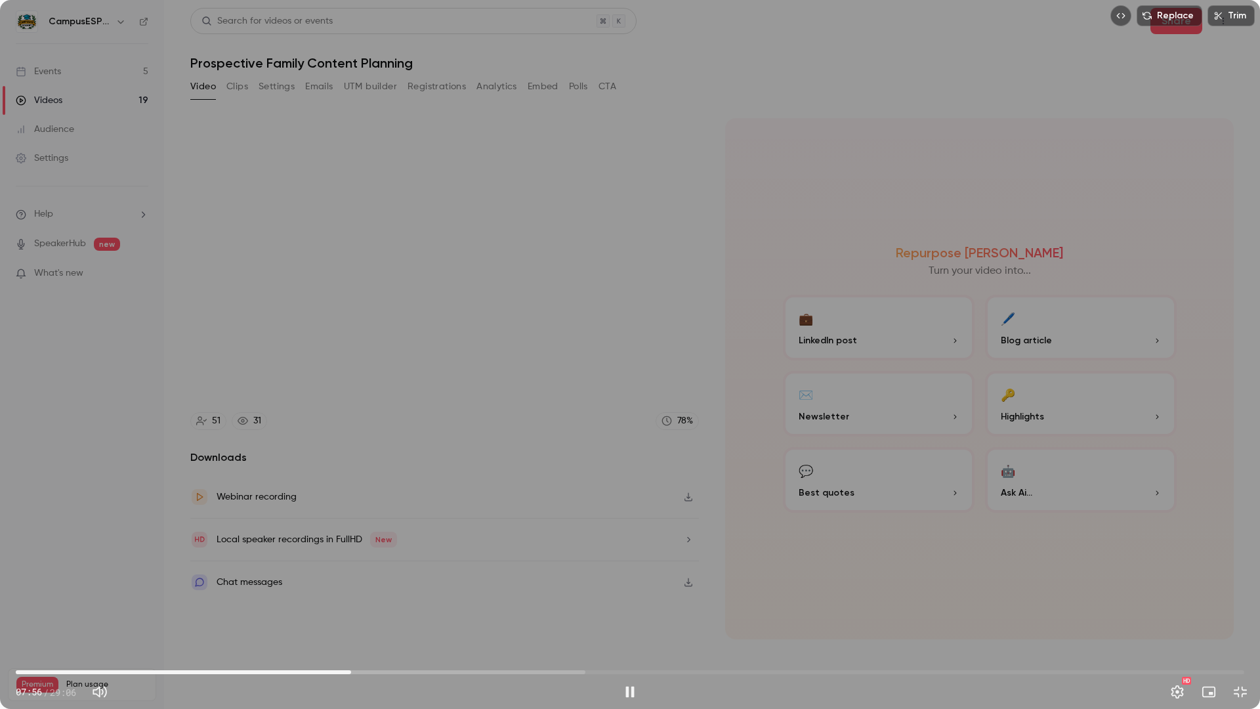
click at [351, 476] on span "07:56" at bounding box center [630, 672] width 1229 height 21
click at [368, 476] on span "07:58" at bounding box center [630, 672] width 1229 height 21
click at [51, 476] on span "00:49" at bounding box center [630, 672] width 1229 height 21
click at [79, 476] on span "00:49" at bounding box center [630, 672] width 1229 height 21
click at [100, 476] on span "01:32" at bounding box center [630, 672] width 1229 height 21
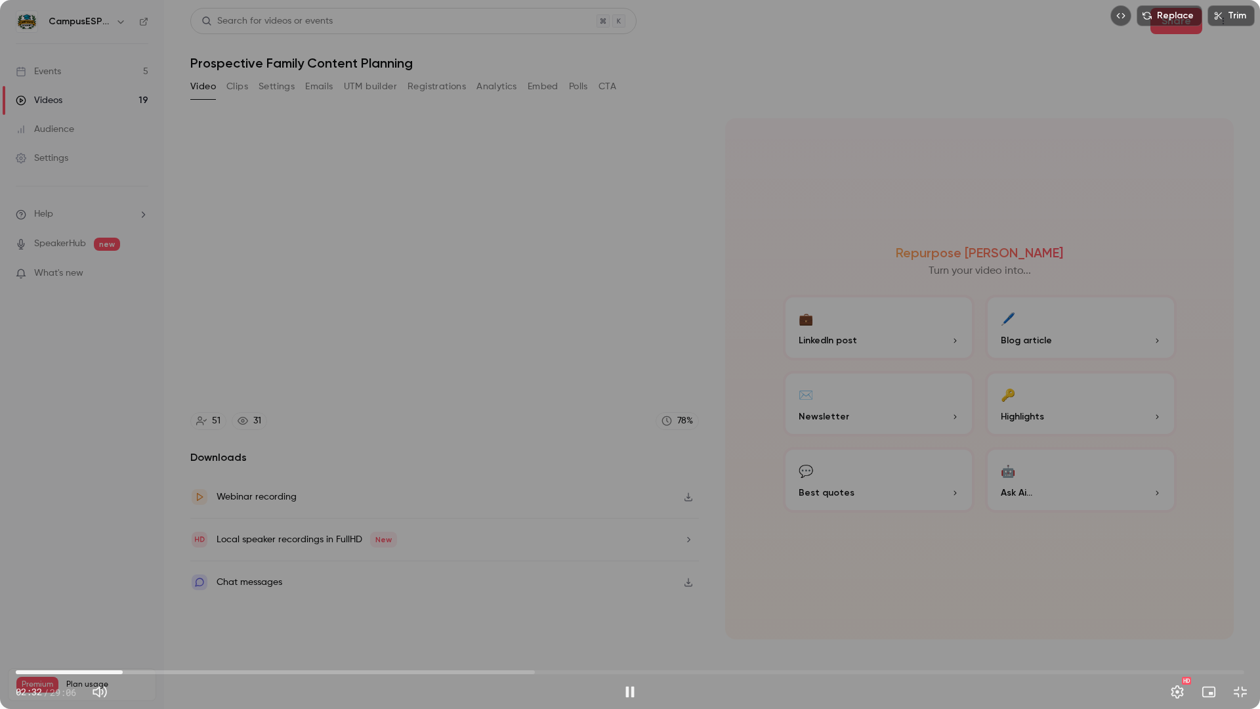
click at [123, 476] on span "02:32" at bounding box center [630, 672] width 1229 height 21
click at [139, 476] on div "02:33 / 29:06" at bounding box center [316, 691] width 601 height 21
click at [137, 476] on span "02:35" at bounding box center [630, 672] width 1229 height 21
click at [152, 476] on span "03:14" at bounding box center [630, 672] width 1229 height 21
click at [216, 476] on span "04:13" at bounding box center [630, 672] width 1229 height 21
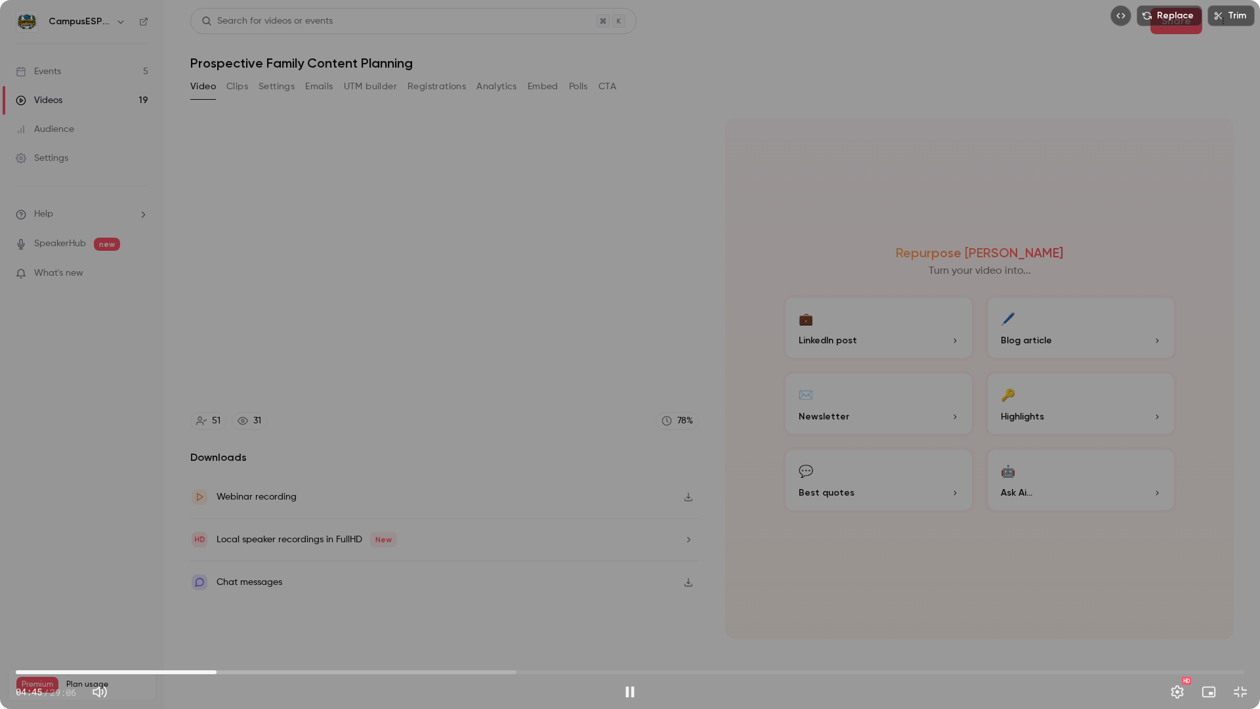
click at [230, 476] on span "04:45" at bounding box center [630, 672] width 1229 height 21
click at [243, 476] on span "05:22" at bounding box center [630, 672] width 1229 height 21
click at [262, 476] on span "05:23" at bounding box center [630, 672] width 1229 height 21
drag, startPoint x: 272, startPoint y: 672, endPoint x: 299, endPoint y: 672, distance: 26.9
click at [272, 476] on span "05:50" at bounding box center [630, 672] width 1229 height 21
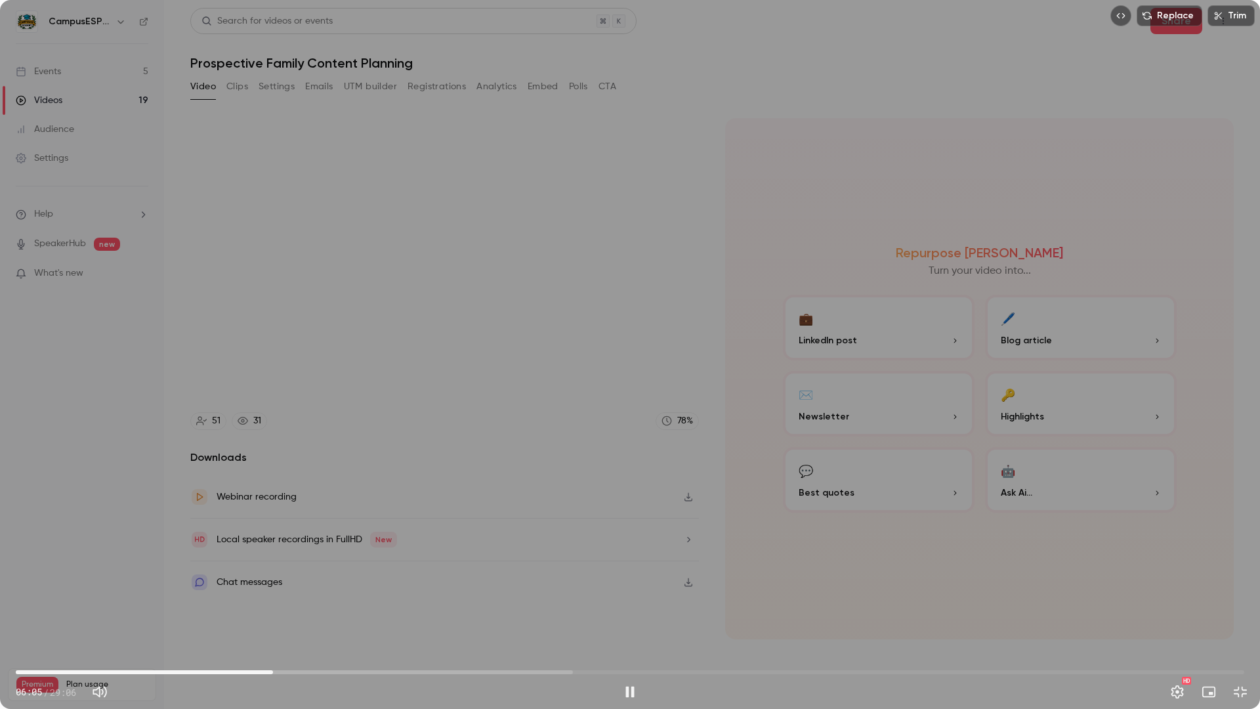
click at [286, 476] on span "06:05" at bounding box center [630, 672] width 1229 height 21
click at [297, 476] on span "06:27" at bounding box center [630, 672] width 1229 height 21
click at [320, 476] on span "06:41" at bounding box center [630, 672] width 1229 height 21
click at [346, 476] on span "07:49" at bounding box center [630, 672] width 1229 height 21
click at [341, 476] on span "07:40" at bounding box center [340, 672] width 4 height 4
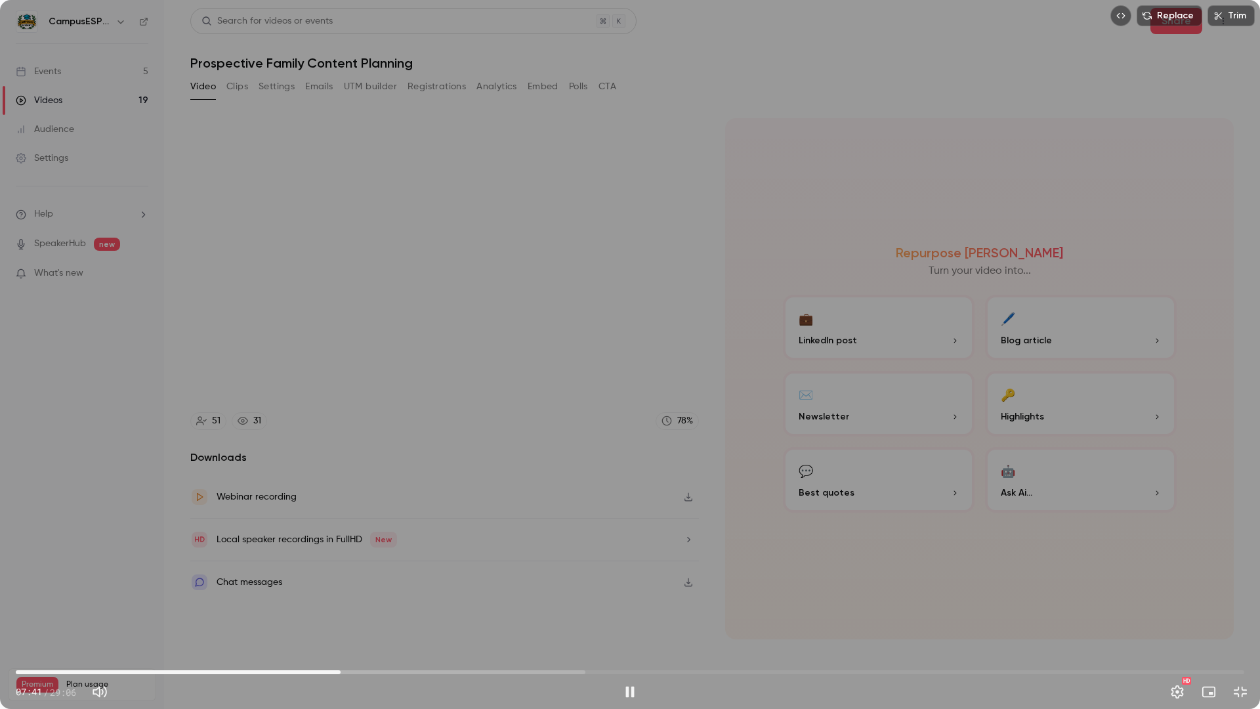
click at [355, 476] on span "07:41" at bounding box center [630, 672] width 1229 height 21
click at [362, 476] on span "08:12" at bounding box center [630, 672] width 1229 height 21
click at [364, 476] on span "08:12" at bounding box center [362, 672] width 4 height 4
click at [377, 476] on span "08:34" at bounding box center [630, 672] width 1229 height 21
click at [388, 476] on span "08:49" at bounding box center [630, 672] width 1229 height 21
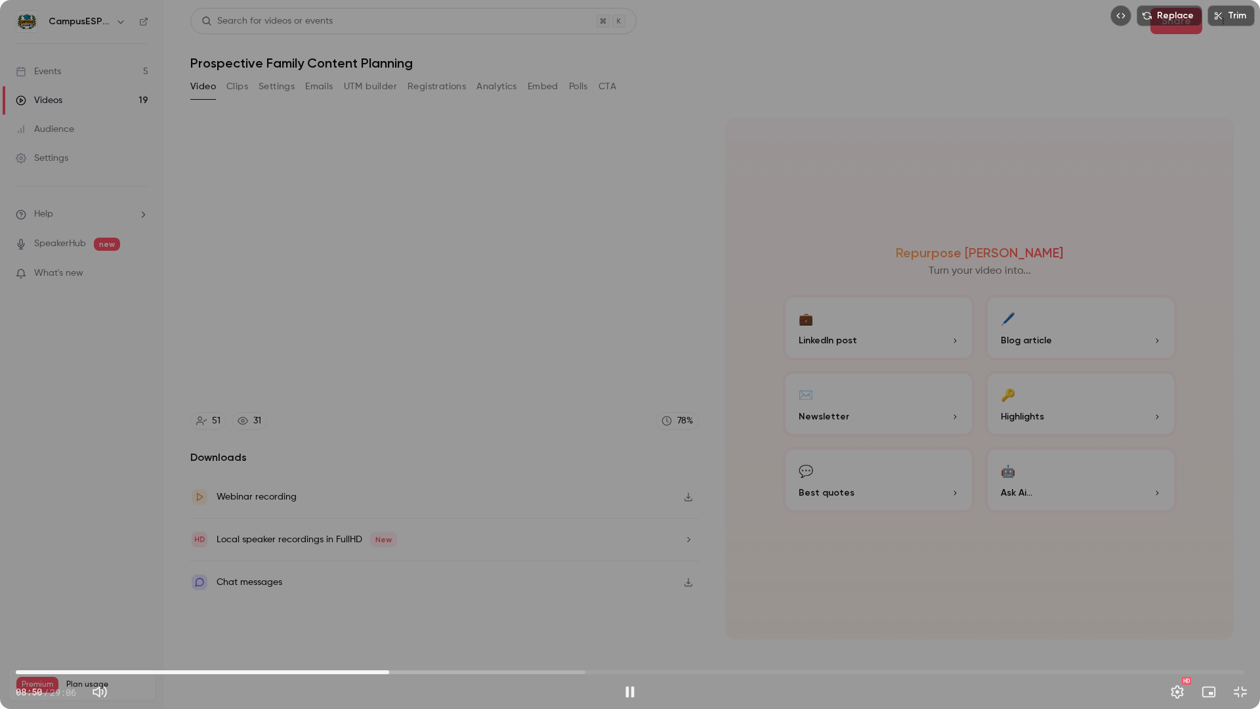
click at [391, 476] on span "08:50" at bounding box center [389, 672] width 4 height 4
click at [403, 476] on span "09:00" at bounding box center [630, 672] width 1229 height 21
click at [413, 476] on span "09:11" at bounding box center [630, 672] width 1229 height 21
click at [422, 476] on span "09:26" at bounding box center [630, 672] width 1229 height 21
click at [391, 476] on span "09:54" at bounding box center [630, 672] width 1229 height 21
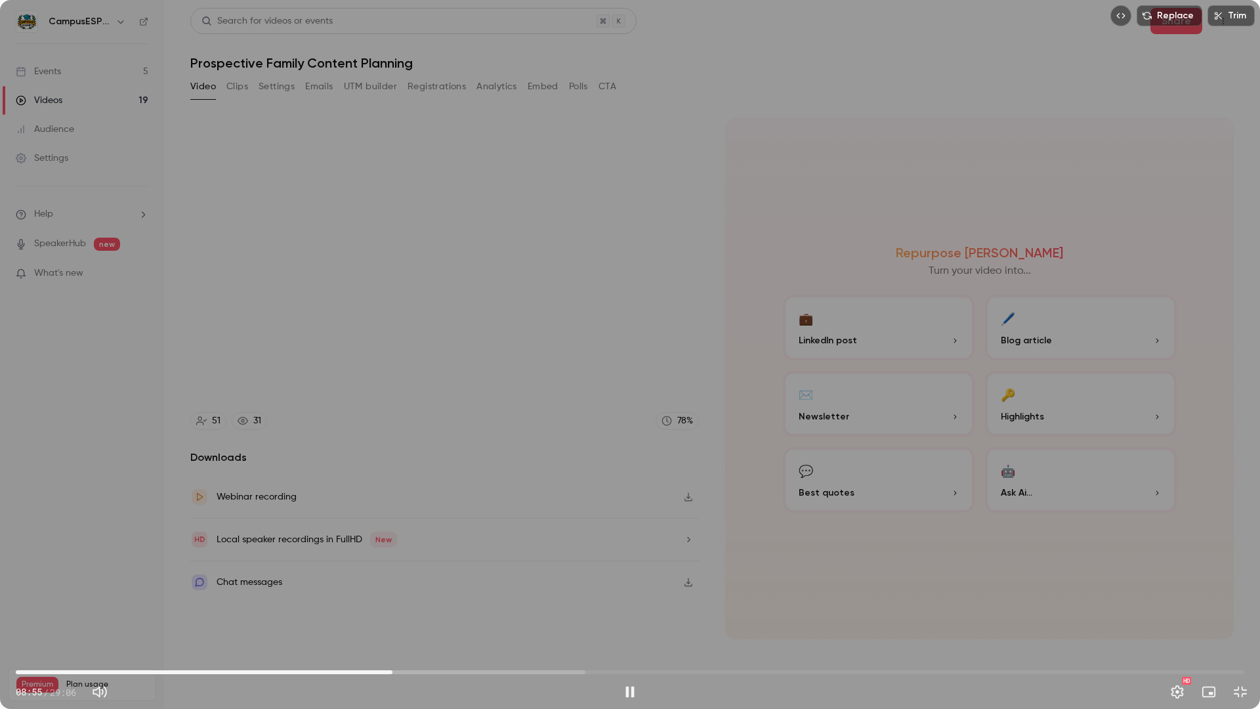
click at [398, 476] on span "08:55" at bounding box center [630, 672] width 1229 height 21
click at [505, 476] on span "10:00" at bounding box center [630, 672] width 1229 height 21
click at [518, 476] on span "11:38" at bounding box center [630, 672] width 1229 height 21
click at [524, 476] on span "11:54" at bounding box center [630, 672] width 1229 height 21
click at [533, 476] on span "12:14" at bounding box center [630, 672] width 1229 height 21
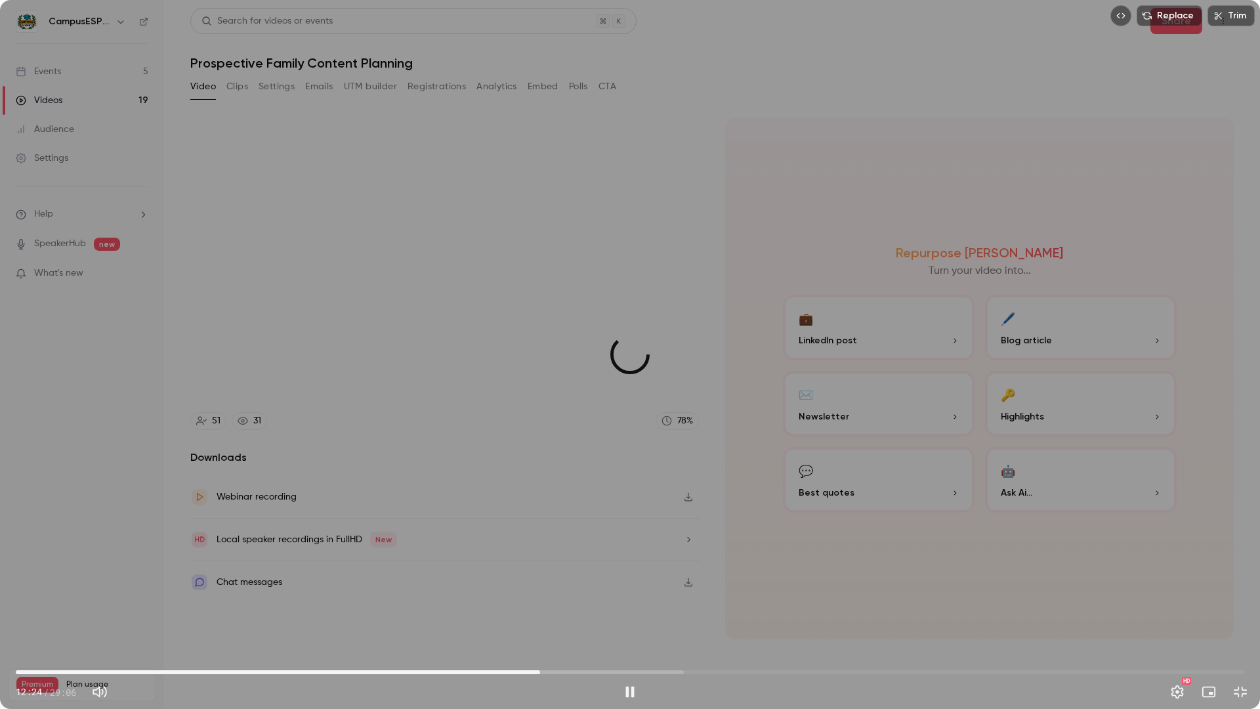
click at [540, 476] on span "12:25" at bounding box center [540, 672] width 4 height 4
click at [557, 476] on span "12:25" at bounding box center [630, 672] width 1229 height 21
click at [572, 476] on span "12:48" at bounding box center [630, 672] width 1229 height 21
click at [582, 476] on span "13:11" at bounding box center [630, 672] width 1229 height 21
click at [592, 476] on span "13:25" at bounding box center [630, 672] width 1229 height 21
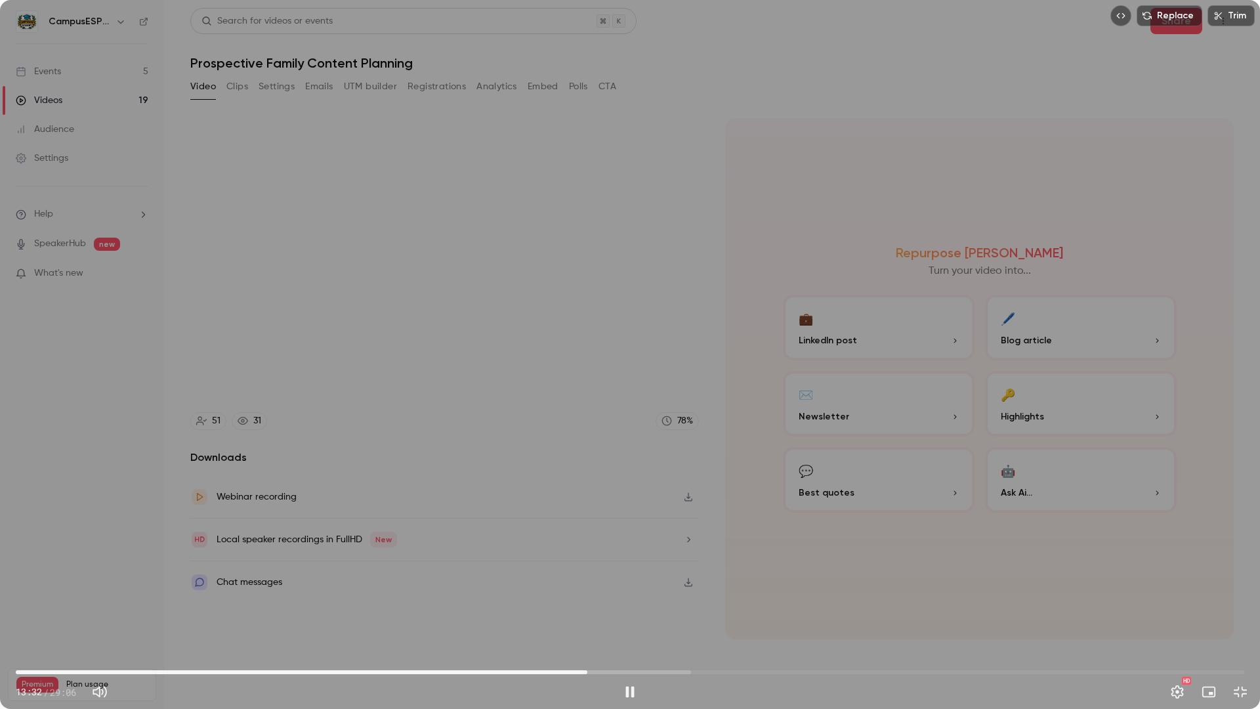
click at [587, 476] on span "13:32" at bounding box center [630, 672] width 1229 height 21
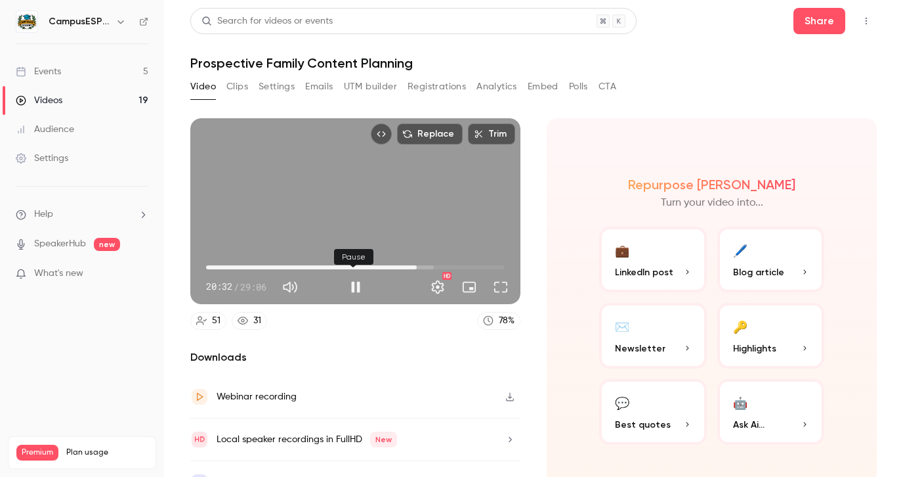
click at [354, 285] on button "Pause" at bounding box center [356, 287] width 26 height 26
click at [359, 265] on span "20:32" at bounding box center [355, 267] width 299 height 21
click at [343, 265] on span "13:35" at bounding box center [355, 267] width 299 height 21
click at [354, 265] on span "14:38" at bounding box center [355, 267] width 299 height 21
click at [364, 267] on span "14:38" at bounding box center [355, 267] width 299 height 21
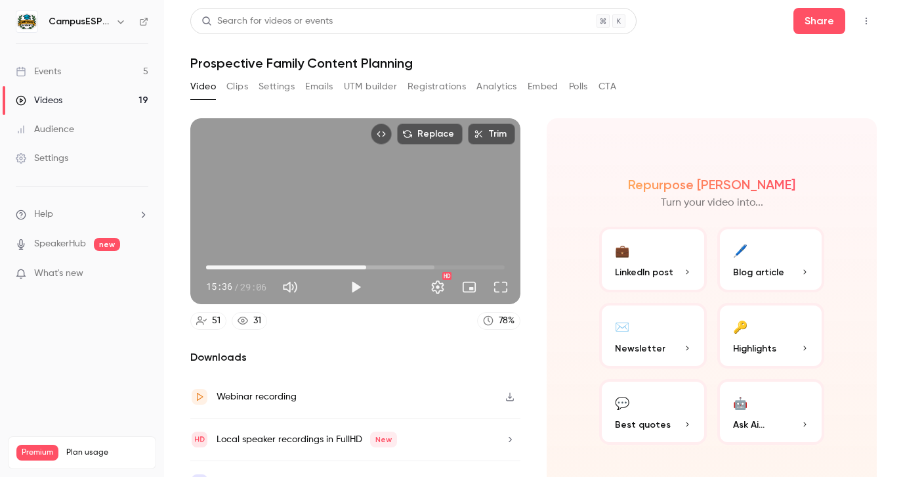
click at [372, 269] on span "15:36" at bounding box center [355, 267] width 299 height 21
click at [379, 269] on span "17:02" at bounding box center [381, 267] width 4 height 4
click at [336, 265] on span "17:02" at bounding box center [355, 267] width 299 height 21
click at [323, 267] on span "11:34" at bounding box center [355, 267] width 299 height 21
click at [332, 268] on span "11:34" at bounding box center [355, 267] width 299 height 21
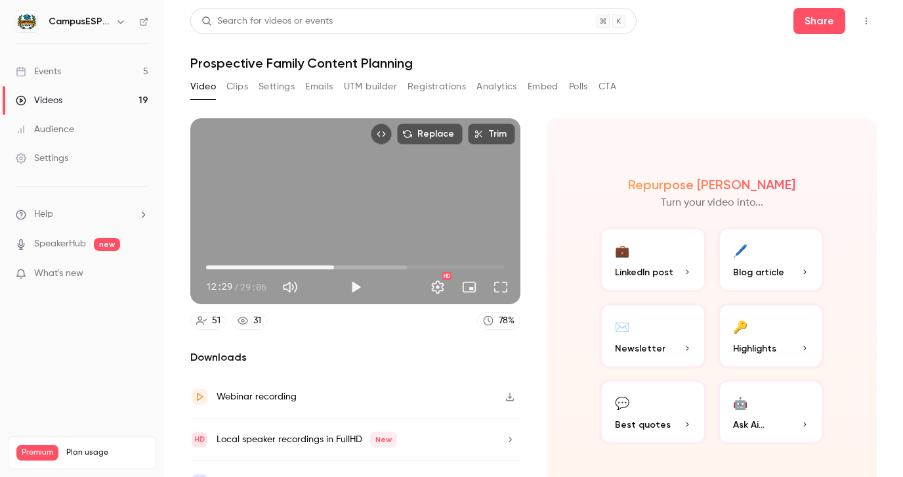
click at [342, 267] on span "12:29" at bounding box center [355, 267] width 299 height 21
click at [351, 267] on span "13:27" at bounding box center [355, 267] width 299 height 21
click at [356, 267] on span "14:22" at bounding box center [354, 267] width 4 height 4
click at [364, 266] on span "14:57" at bounding box center [355, 267] width 299 height 21
click at [372, 267] on span "15:36" at bounding box center [355, 267] width 299 height 21
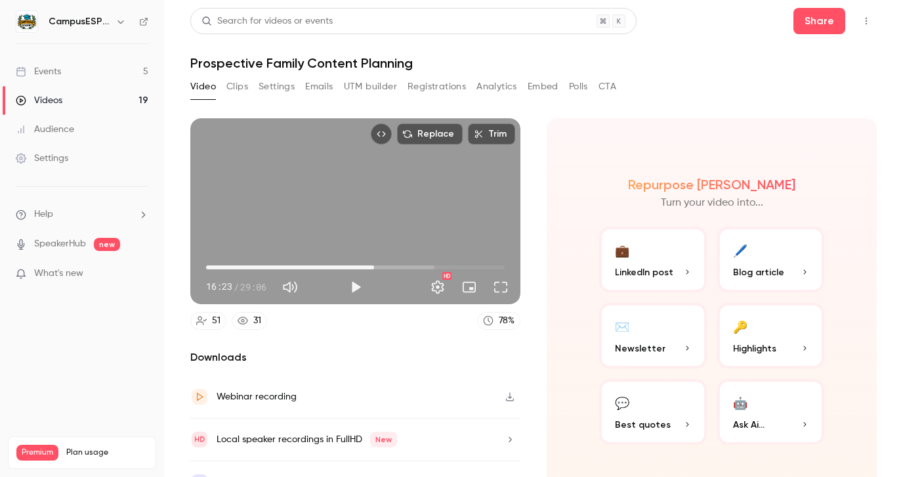
click at [379, 266] on span "16:23" at bounding box center [355, 267] width 299 height 21
click at [383, 267] on span "17:06" at bounding box center [381, 267] width 4 height 4
click at [389, 268] on span "17:57" at bounding box center [391, 267] width 4 height 4
click at [383, 268] on span "17:26" at bounding box center [385, 267] width 4 height 4
click at [354, 286] on button "Play" at bounding box center [356, 287] width 26 height 26
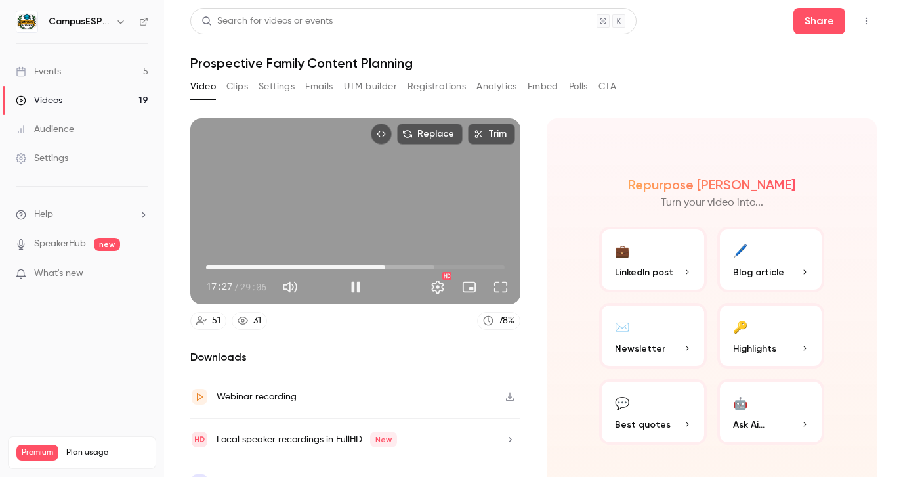
click at [499, 283] on button "Full screen" at bounding box center [501, 287] width 26 height 26
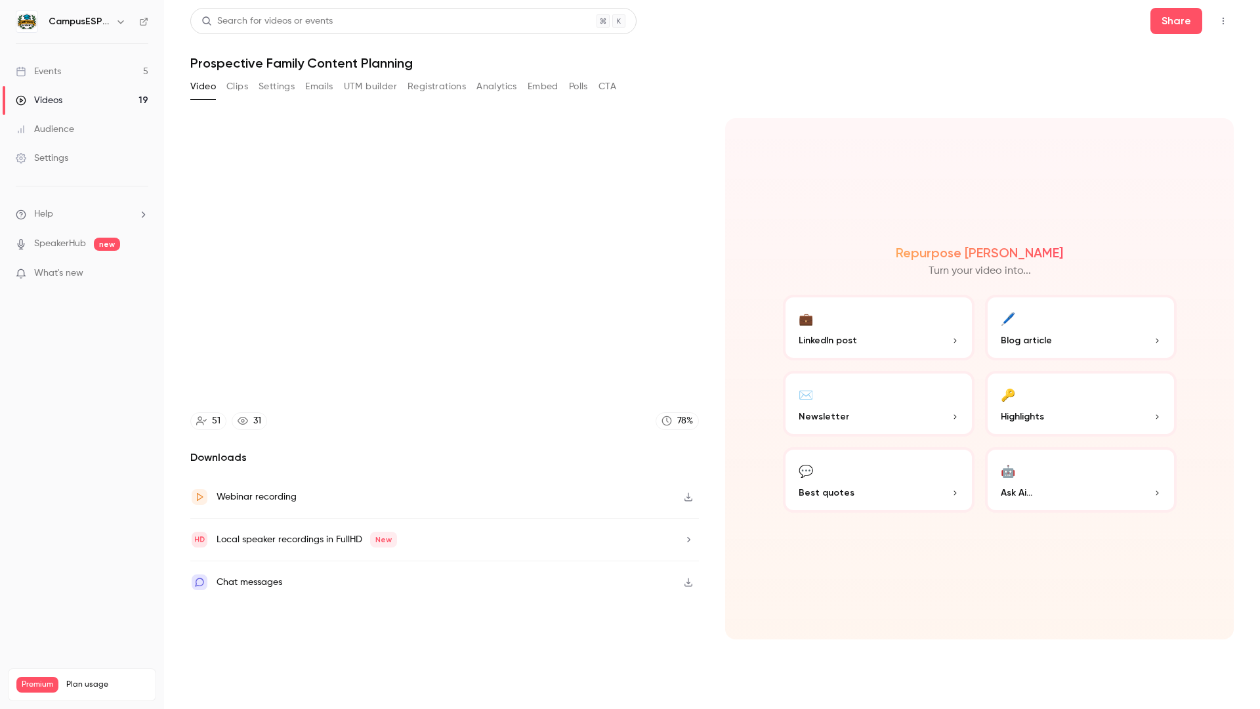
type input "******"
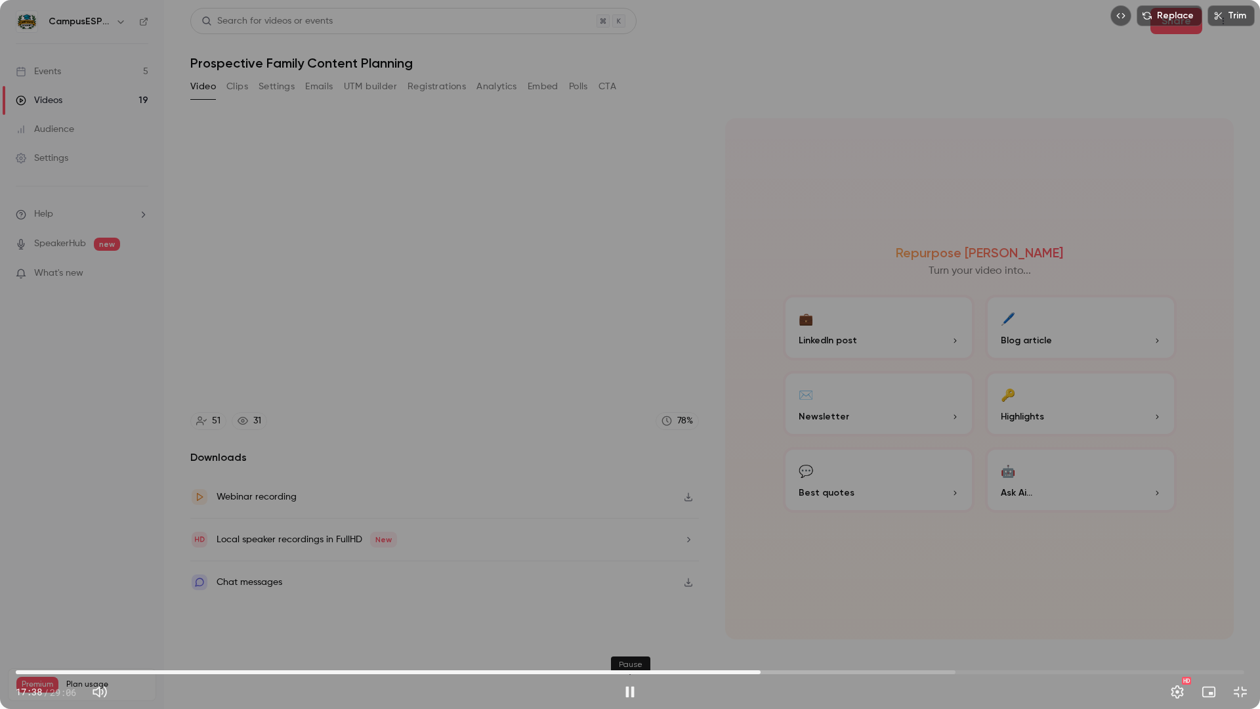
click at [628, 476] on button "Pause" at bounding box center [630, 692] width 26 height 26
type input "****"
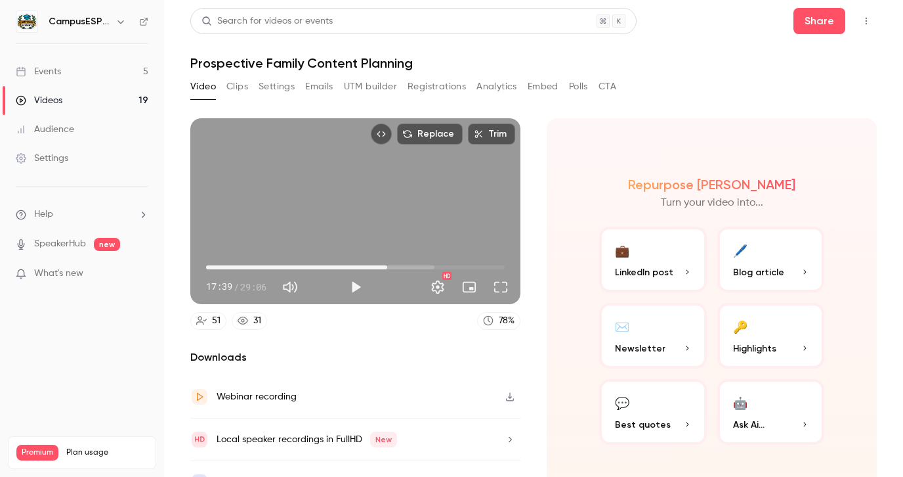
click at [85, 70] on link "Events 5" at bounding box center [82, 71] width 164 height 29
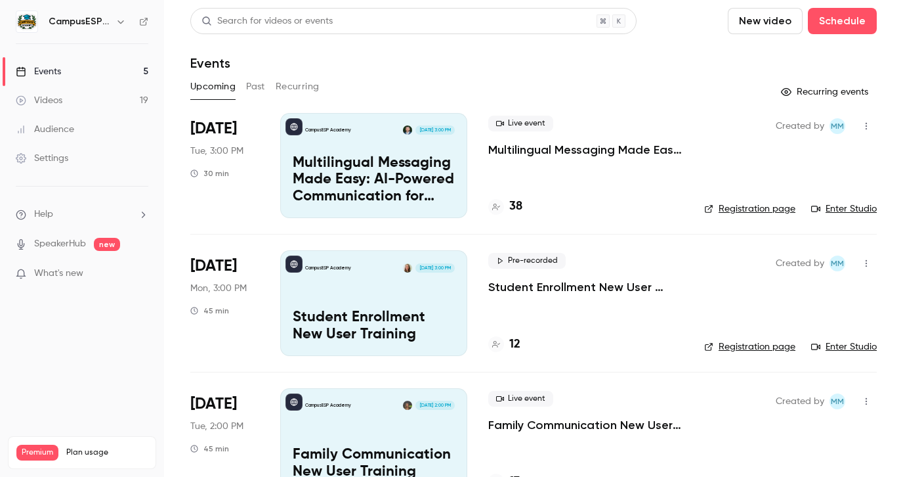
click at [260, 87] on button "Past" at bounding box center [255, 86] width 19 height 21
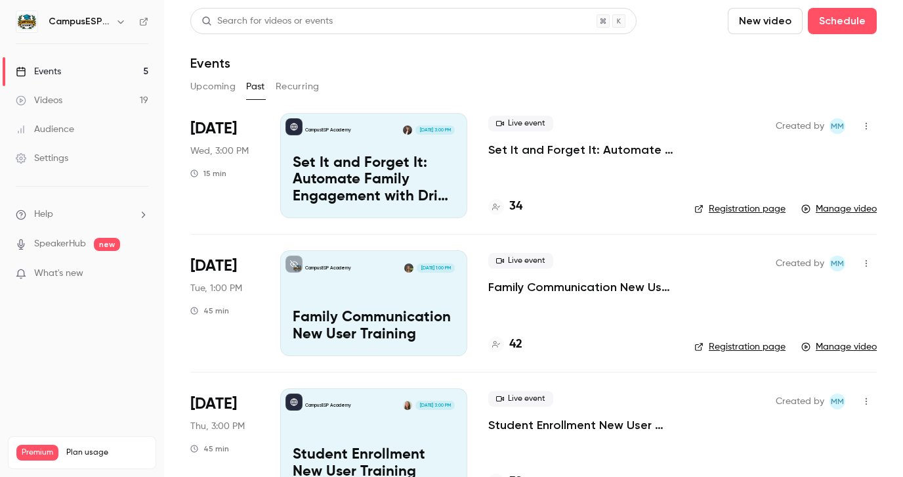
click at [549, 152] on p "Set It and Forget It: Automate Family Engagement with Drip Text Messages" at bounding box center [580, 150] width 185 height 16
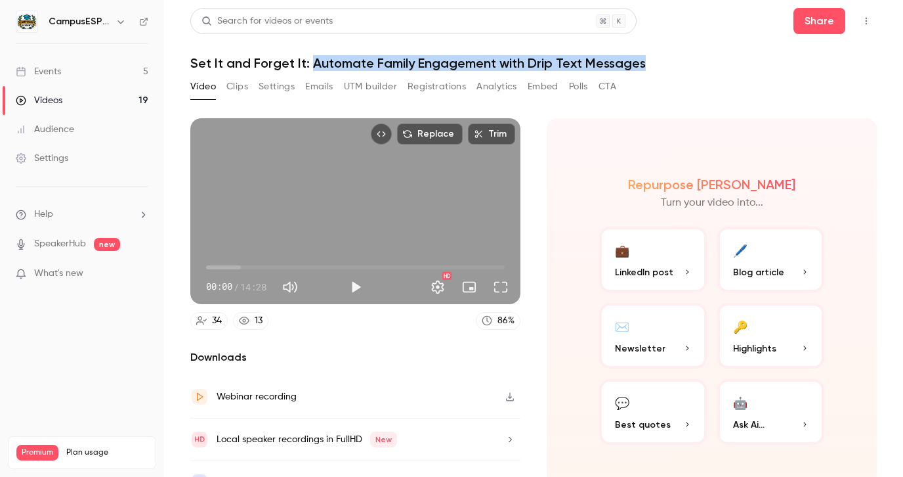
drag, startPoint x: 582, startPoint y: 66, endPoint x: 312, endPoint y: 65, distance: 270.4
click at [312, 65] on h1 "Set It and Forget It: Automate Family Engagement with Drip Text Messages" at bounding box center [533, 63] width 687 height 16
copy h1 "Automate Family Engagement with Drip Text Messages"
click at [36, 77] on div "Events" at bounding box center [38, 71] width 45 height 13
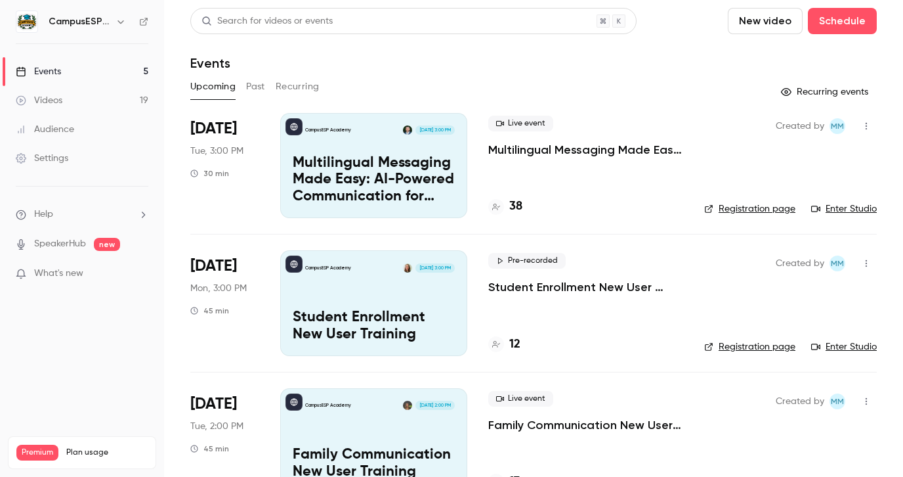
click at [247, 89] on button "Past" at bounding box center [255, 86] width 19 height 21
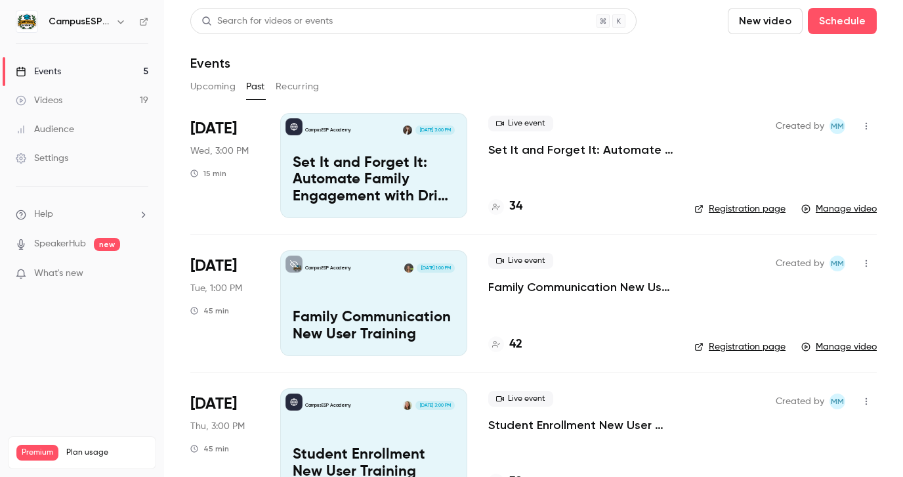
click at [51, 104] on div "Videos" at bounding box center [39, 100] width 47 height 13
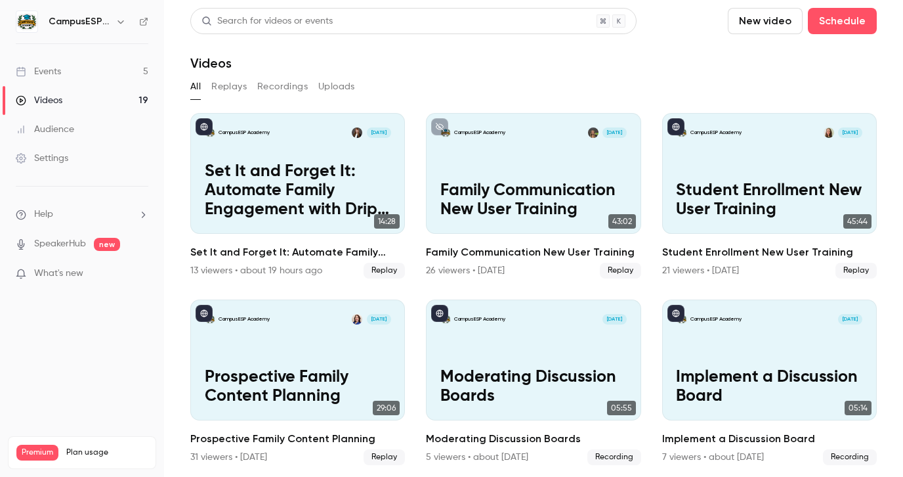
click at [286, 91] on button "Recordings" at bounding box center [282, 86] width 51 height 21
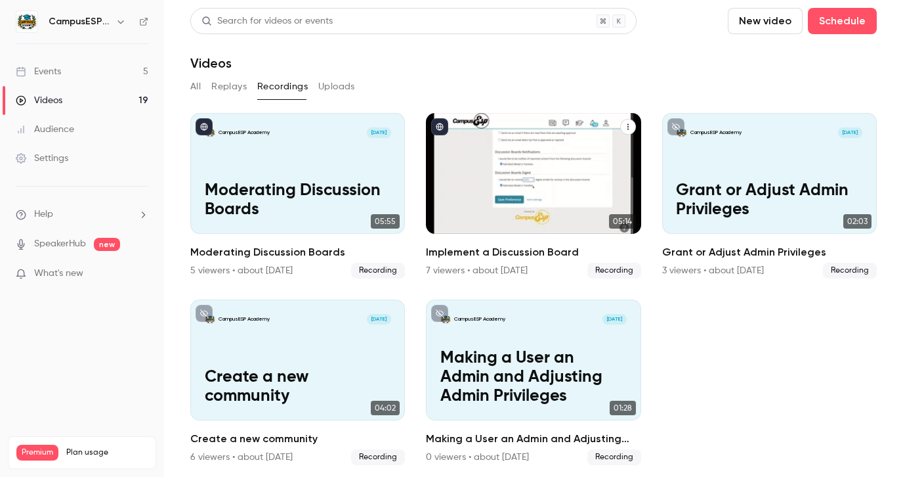
click at [553, 158] on div "CampusESP Academy [DATE] Implement a Discussion Board" at bounding box center [533, 173] width 215 height 121
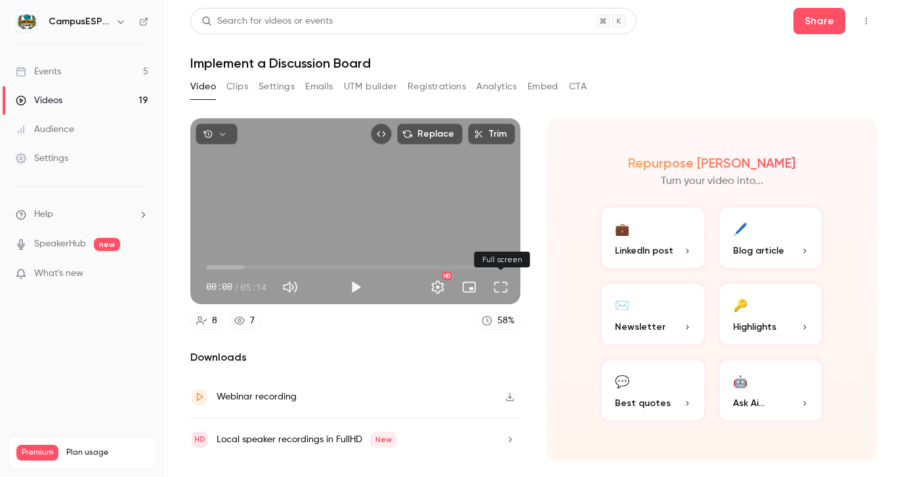
click at [502, 288] on button "Full screen" at bounding box center [501, 287] width 26 height 26
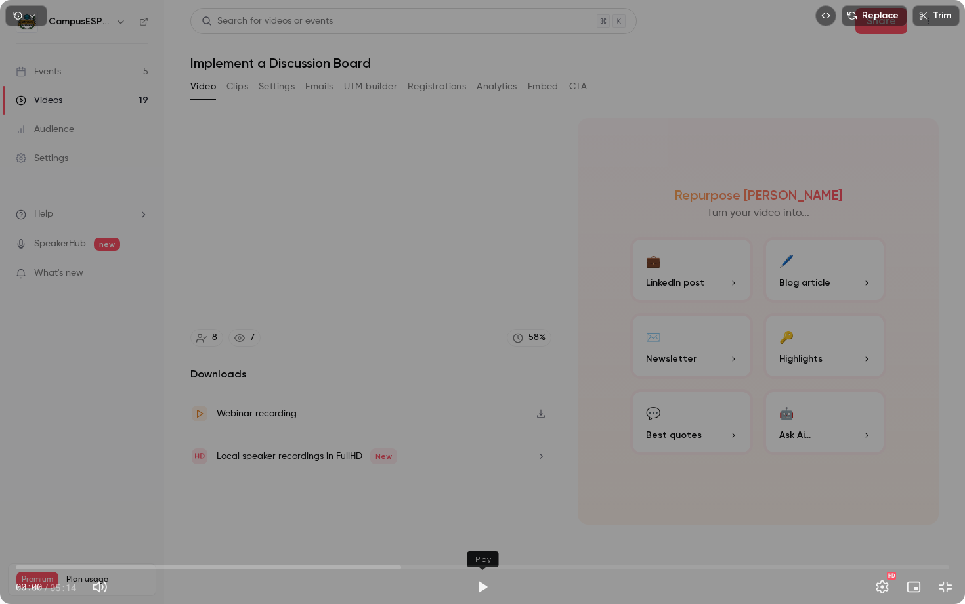
click at [482, 476] on button "Play" at bounding box center [482, 587] width 26 height 26
click at [129, 476] on span "00:00" at bounding box center [482, 567] width 933 height 21
click at [488, 476] on button "Pause" at bounding box center [482, 587] width 26 height 26
type input "****"
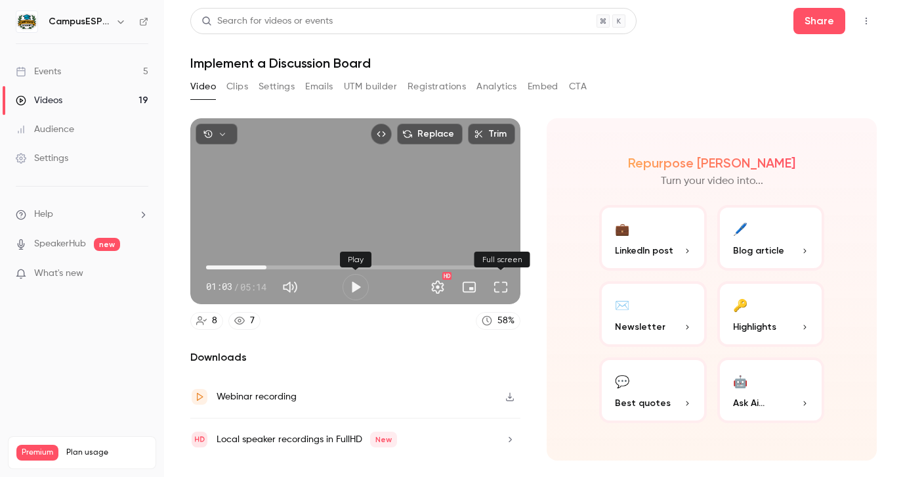
click at [503, 288] on button "Full screen" at bounding box center [501, 287] width 26 height 26
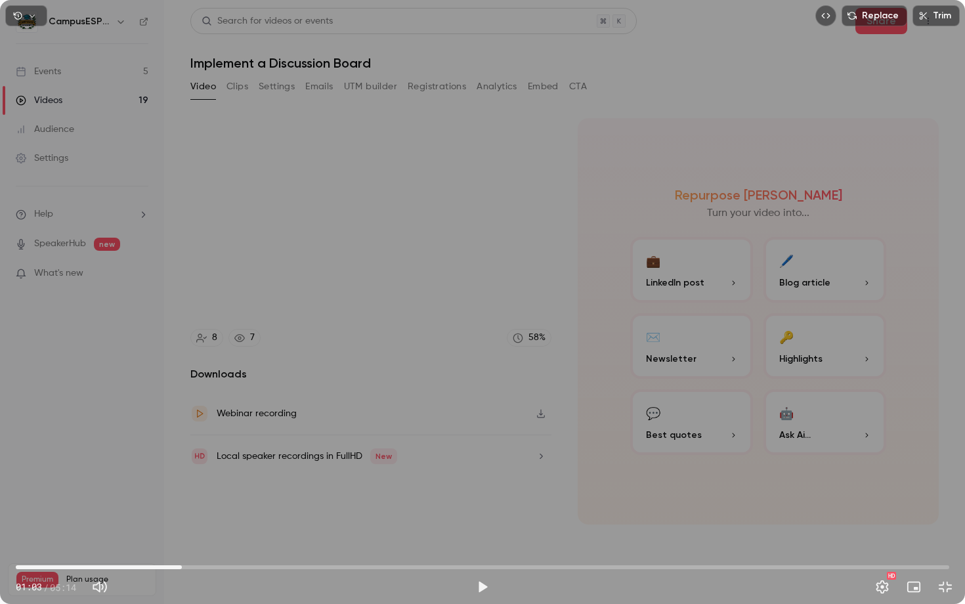
drag, startPoint x: 182, startPoint y: 566, endPoint x: 208, endPoint y: 570, distance: 26.6
click at [182, 476] on span "00:56" at bounding box center [482, 567] width 933 height 21
click at [484, 476] on button "Play" at bounding box center [482, 587] width 26 height 26
drag, startPoint x: 485, startPoint y: 570, endPoint x: 486, endPoint y: 584, distance: 13.2
click at [486, 476] on div "02:38 01:09 / 05:14 HD" at bounding box center [482, 576] width 965 height 55
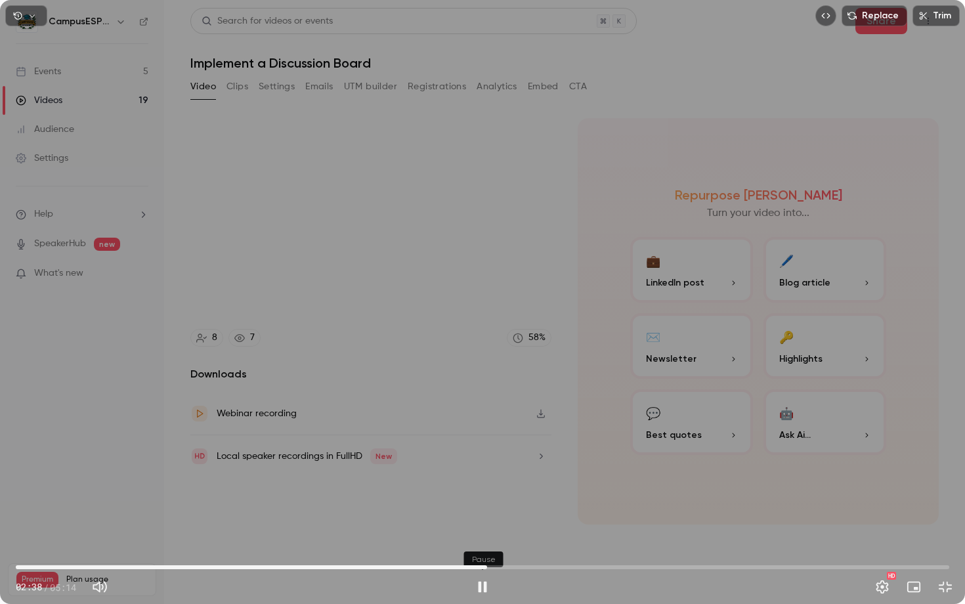
click at [485, 476] on button "Pause" at bounding box center [482, 587] width 26 height 26
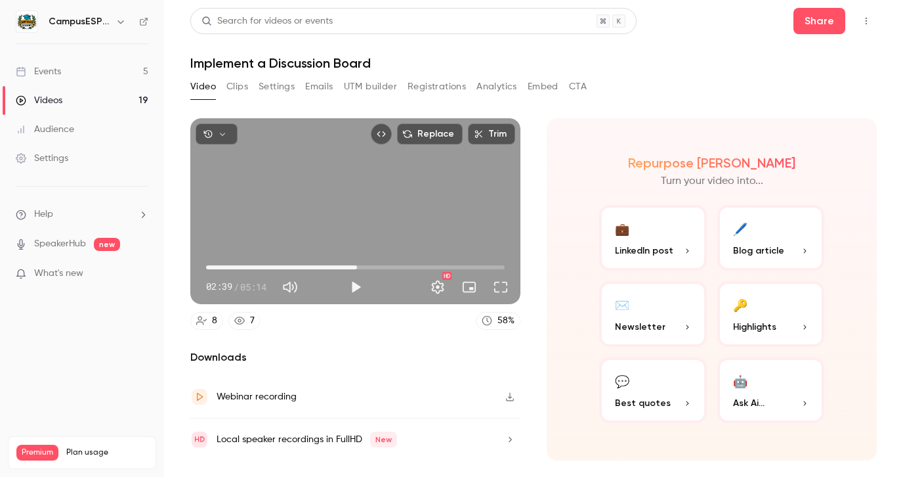
type input "*****"
click at [60, 97] on div "Videos" at bounding box center [39, 100] width 47 height 13
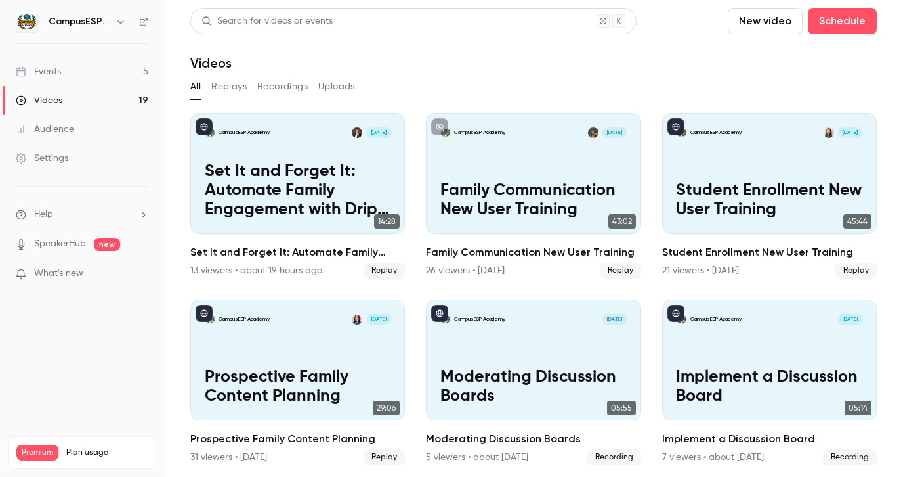
click at [282, 85] on button "Recordings" at bounding box center [282, 86] width 51 height 21
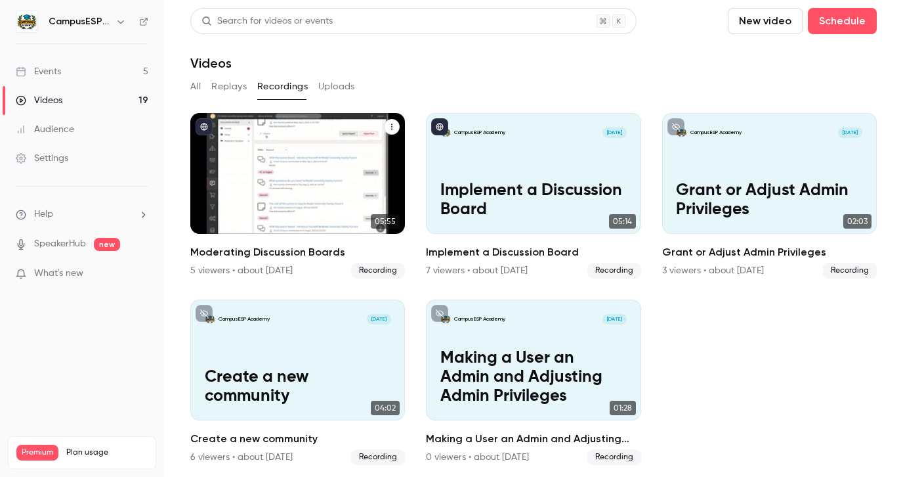
click at [328, 179] on div "CampusESP Academy [DATE] Moderating Discussion Boards" at bounding box center [297, 173] width 215 height 121
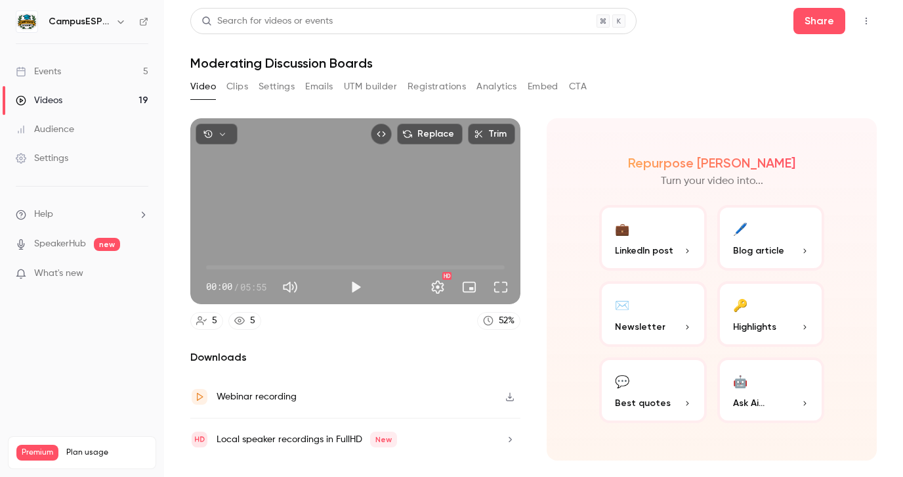
click at [505, 288] on button "Full screen" at bounding box center [501, 287] width 26 height 26
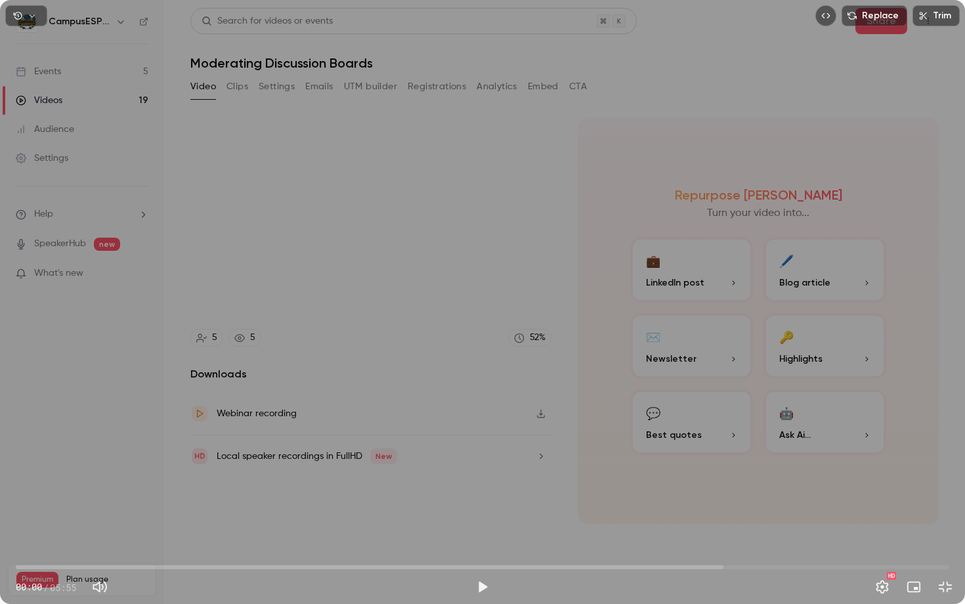
click at [231, 476] on span "00:00" at bounding box center [482, 567] width 933 height 21
click at [491, 476] on button "Play" at bounding box center [482, 587] width 26 height 26
click at [264, 476] on span "01:30" at bounding box center [482, 567] width 933 height 21
click at [280, 476] on span "01:35" at bounding box center [482, 567] width 933 height 21
click at [201, 476] on span "01:49" at bounding box center [482, 567] width 933 height 21
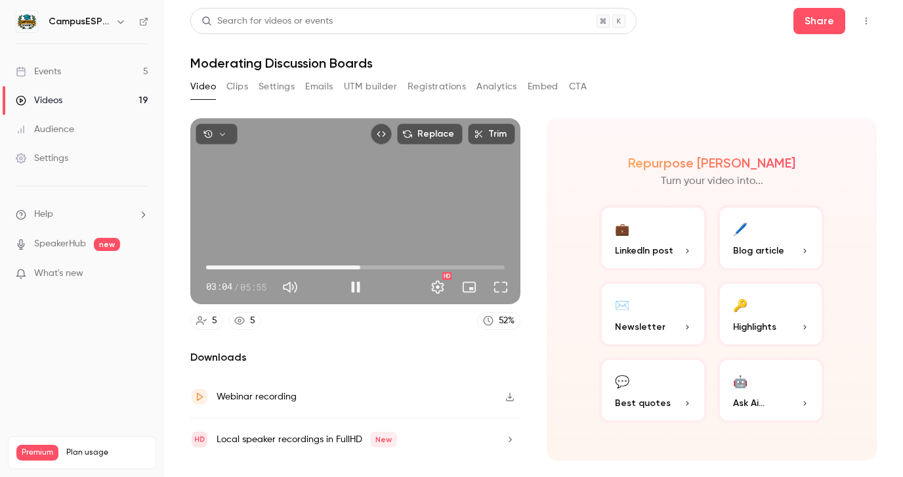
type input "*****"
click at [109, 75] on link "Events 5" at bounding box center [82, 71] width 164 height 29
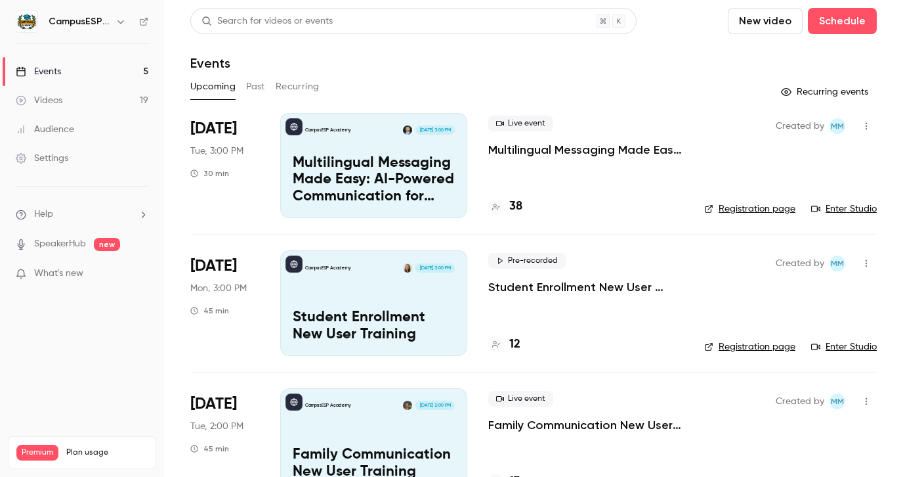
click at [258, 83] on button "Past" at bounding box center [255, 86] width 19 height 21
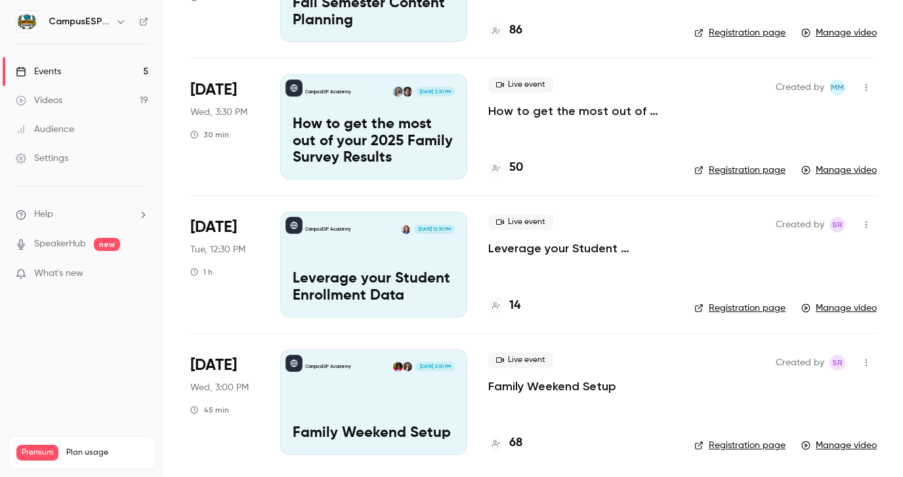
scroll to position [1414, 0]
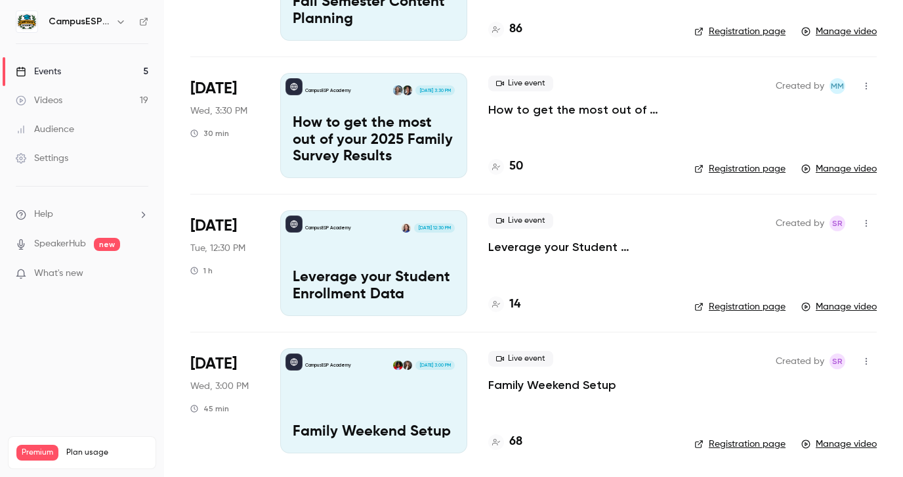
click at [392, 383] on div "CampusESP Academy [DATE] 3:00 PM Family Weekend Setup" at bounding box center [373, 400] width 187 height 105
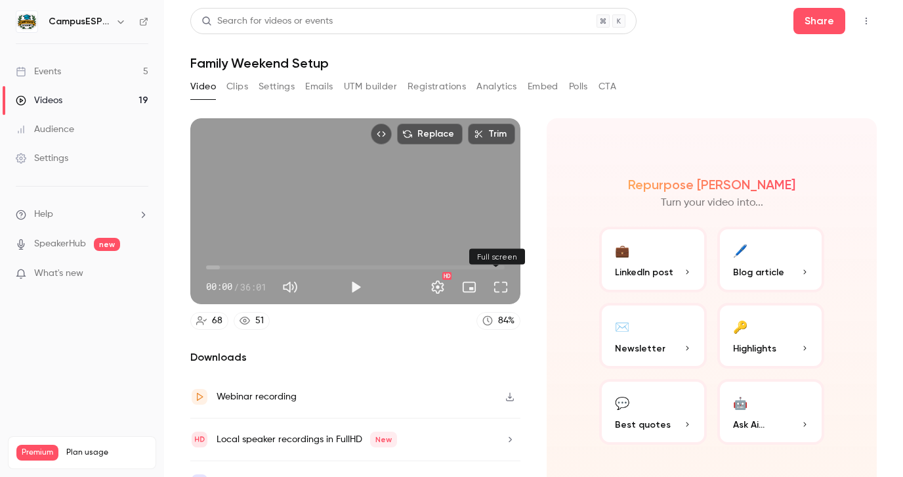
click at [490, 288] on button "Full screen" at bounding box center [501, 287] width 26 height 26
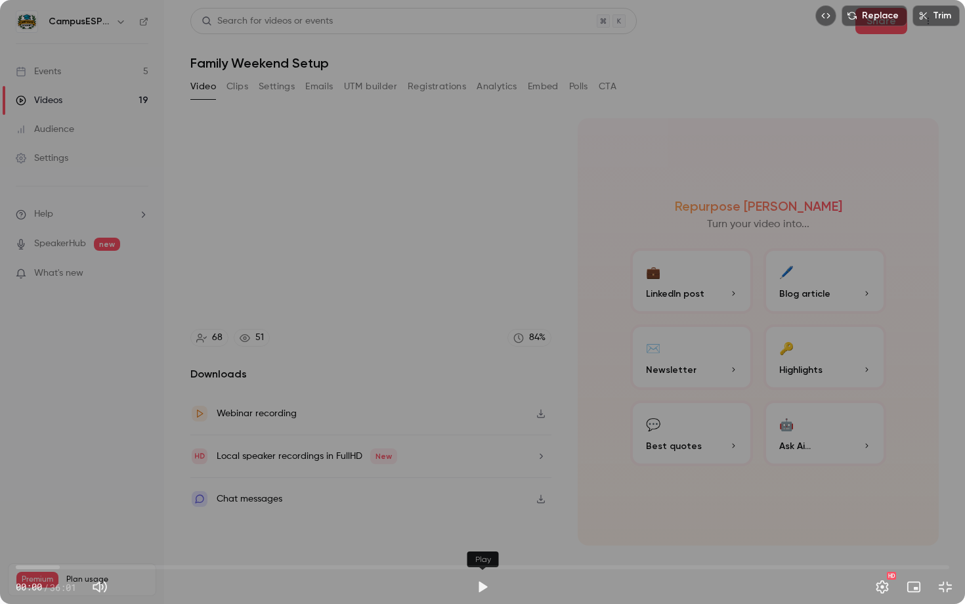
click at [493, 476] on button "Play" at bounding box center [482, 587] width 26 height 26
click at [301, 476] on span "00:00" at bounding box center [482, 567] width 933 height 21
click at [260, 476] on span "11:00" at bounding box center [482, 567] width 933 height 21
click at [310, 476] on span "11:20" at bounding box center [482, 567] width 933 height 21
click at [324, 476] on span "11:22" at bounding box center [482, 567] width 933 height 21
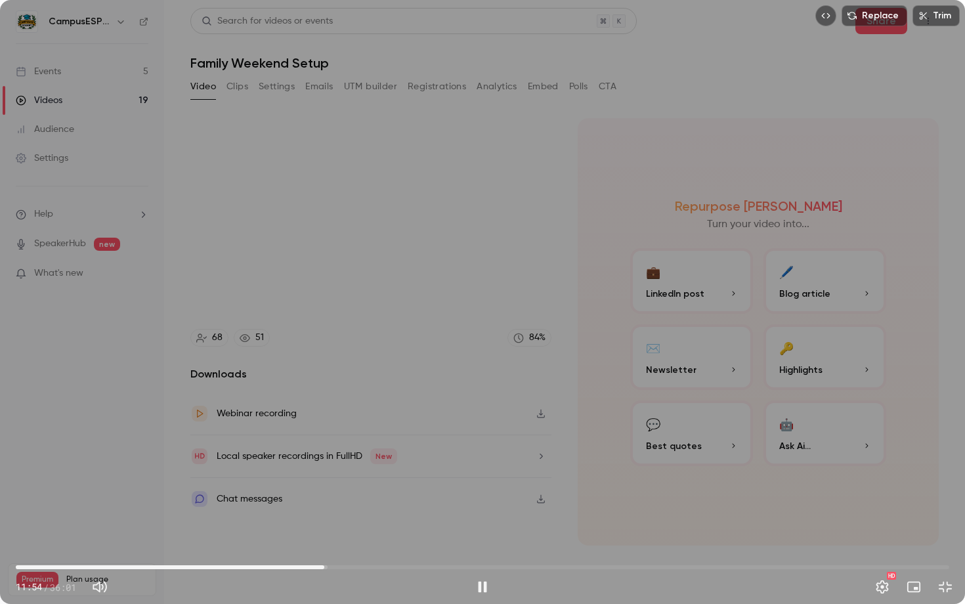
click at [337, 476] on span "11:54" at bounding box center [482, 567] width 933 height 21
click at [350, 476] on span "12:28" at bounding box center [482, 567] width 933 height 21
click at [359, 476] on span "13:14" at bounding box center [482, 567] width 933 height 21
click at [368, 476] on span "13:15" at bounding box center [482, 567] width 933 height 21
click at [386, 476] on span "13:39" at bounding box center [482, 567] width 933 height 21
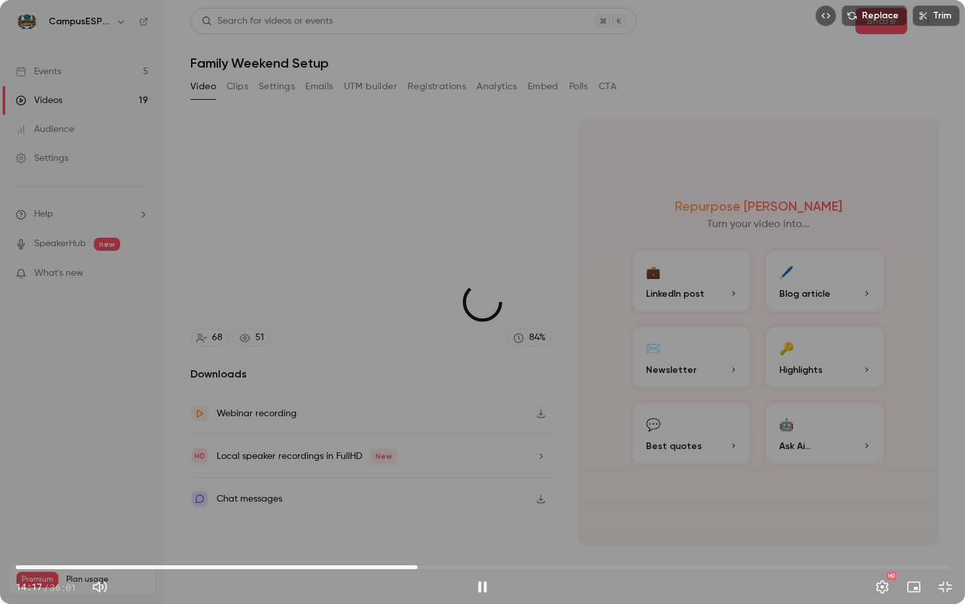
click at [417, 476] on span "15:30" at bounding box center [482, 567] width 933 height 21
click at [408, 476] on span "15:08" at bounding box center [482, 567] width 933 height 21
click at [395, 476] on span "14:36" at bounding box center [482, 567] width 933 height 21
click at [379, 476] on span "14:38" at bounding box center [482, 567] width 933 height 21
click at [388, 476] on span "14:03" at bounding box center [482, 567] width 933 height 21
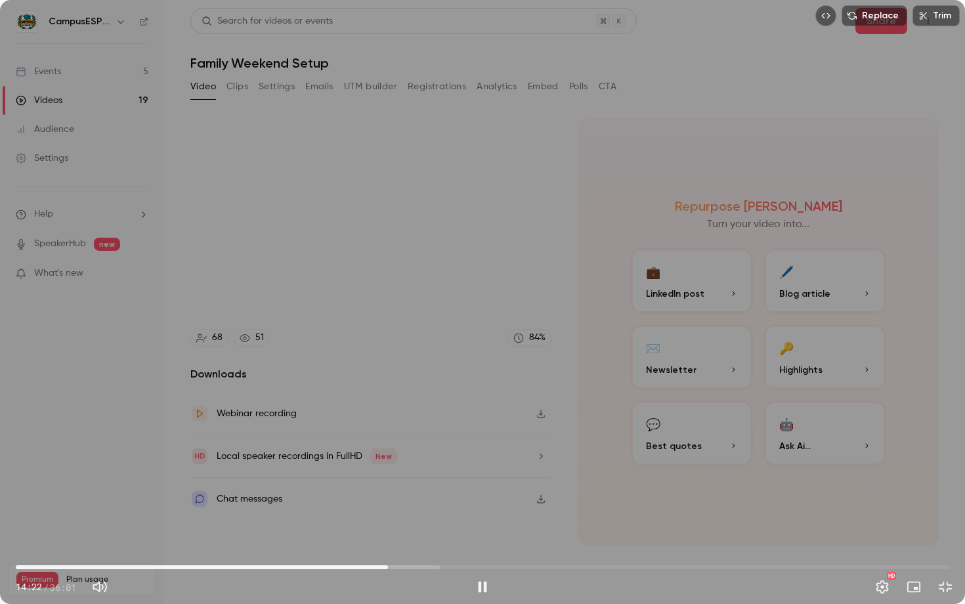
click at [373, 476] on span "14:22" at bounding box center [482, 567] width 933 height 21
click at [353, 476] on span "13:01" at bounding box center [482, 567] width 933 height 21
drag, startPoint x: 485, startPoint y: 585, endPoint x: 485, endPoint y: 568, distance: 16.4
click at [485, 476] on button "Pause" at bounding box center [482, 587] width 26 height 26
type input "*****"
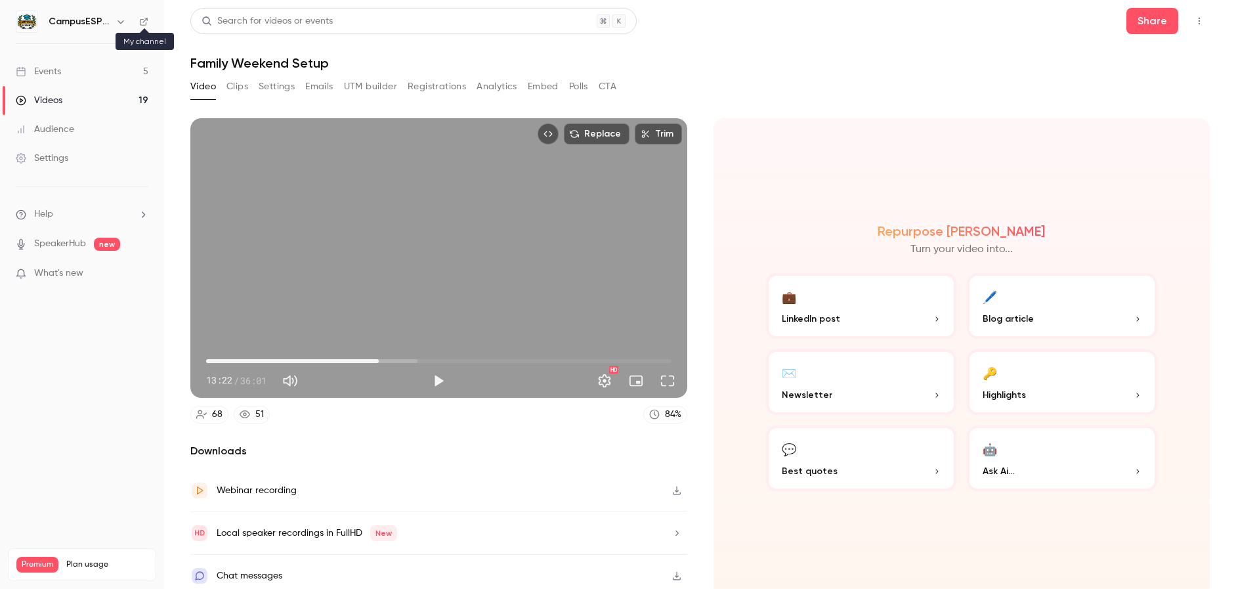
click at [142, 17] on icon at bounding box center [143, 21] width 9 height 9
